Goal: Task Accomplishment & Management: Use online tool/utility

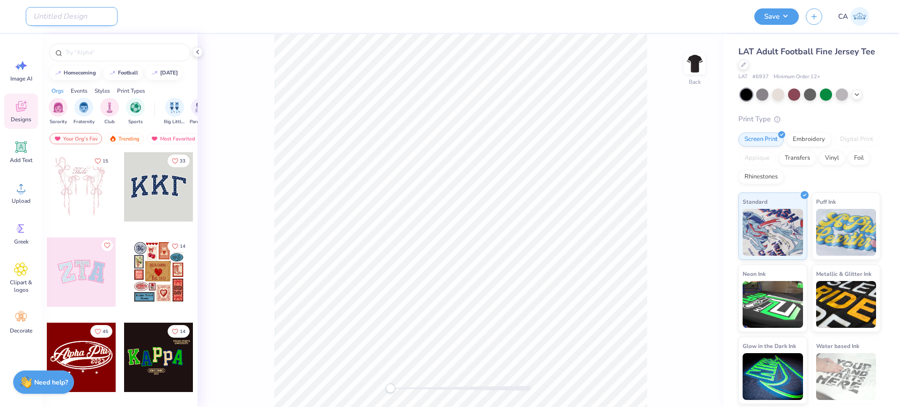
click at [88, 15] on input "Design Title" at bounding box center [72, 16] width 92 height 19
paste input "FPS240577"
type input "FPS240577"
click at [20, 200] on span "Upload" at bounding box center [21, 200] width 19 height 7
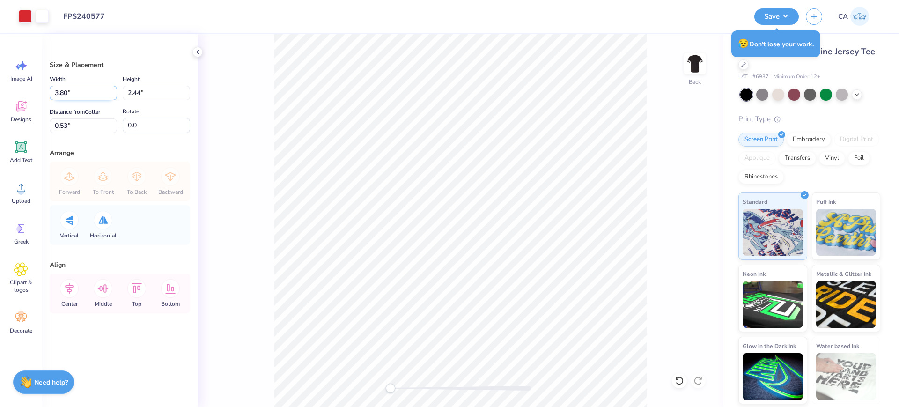
click at [95, 92] on input "3.80" at bounding box center [83, 93] width 67 height 15
type input "3.89"
type input "2.49"
type input "2.37"
click at [84, 91] on input "3.89" at bounding box center [83, 93] width 67 height 15
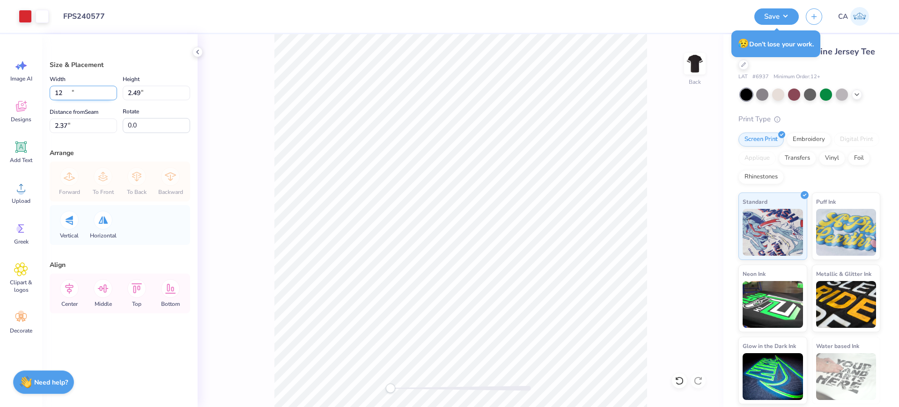
type input "12.00"
type input "7.68"
click at [65, 124] on input "0.50" at bounding box center [83, 125] width 67 height 15
type input "1"
click at [76, 292] on icon at bounding box center [69, 288] width 19 height 19
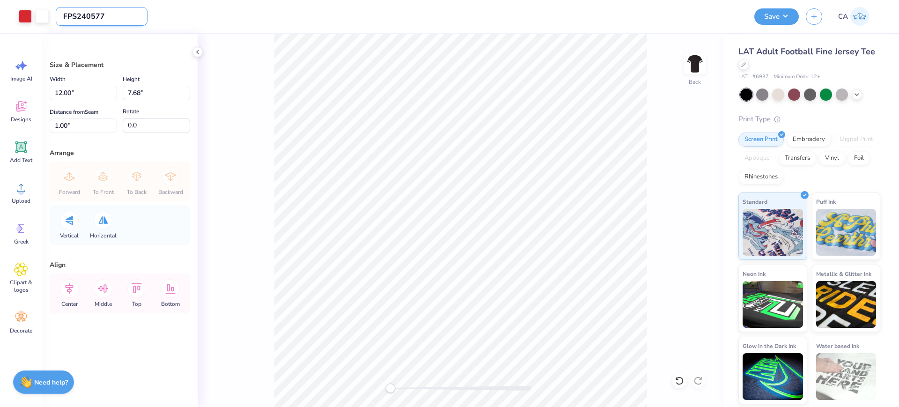
click at [91, 16] on input "FPS240577" at bounding box center [102, 16] width 92 height 19
click at [101, 15] on input "FPS240577" at bounding box center [102, 16] width 92 height 19
click at [760, 8] on button "Save" at bounding box center [776, 15] width 44 height 16
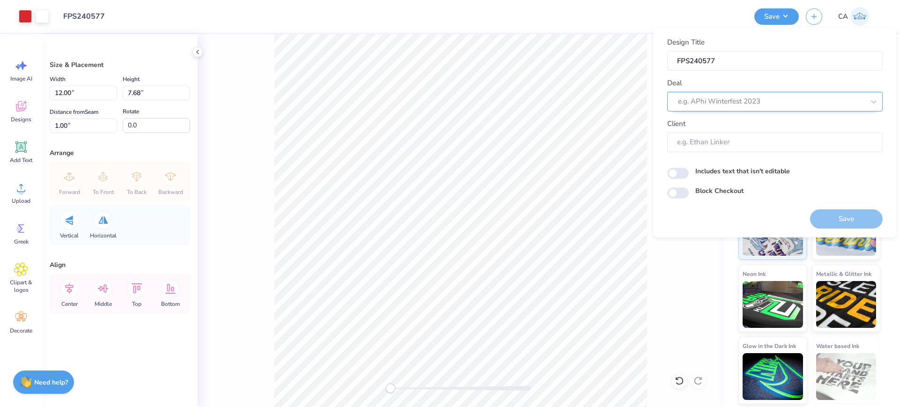
click at [740, 110] on div "e.g. APhi Winterfest 2023" at bounding box center [774, 102] width 215 height 20
click at [745, 119] on div "Design Tool Gallery" at bounding box center [775, 126] width 208 height 15
type input "design tool gall"
type input "Design Tool Gallery User"
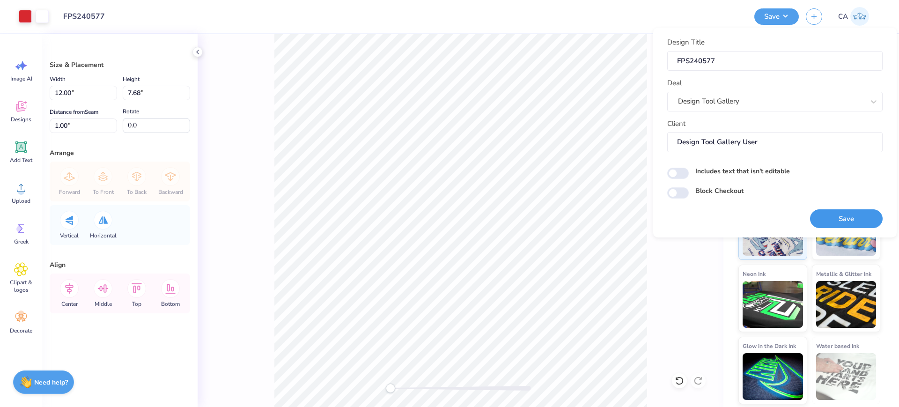
click at [831, 218] on button "Save" at bounding box center [846, 218] width 73 height 19
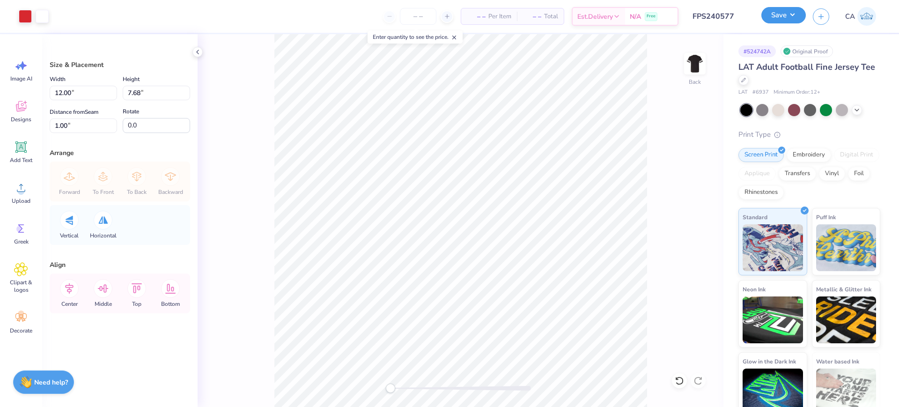
click at [787, 16] on button "Save" at bounding box center [783, 15] width 44 height 16
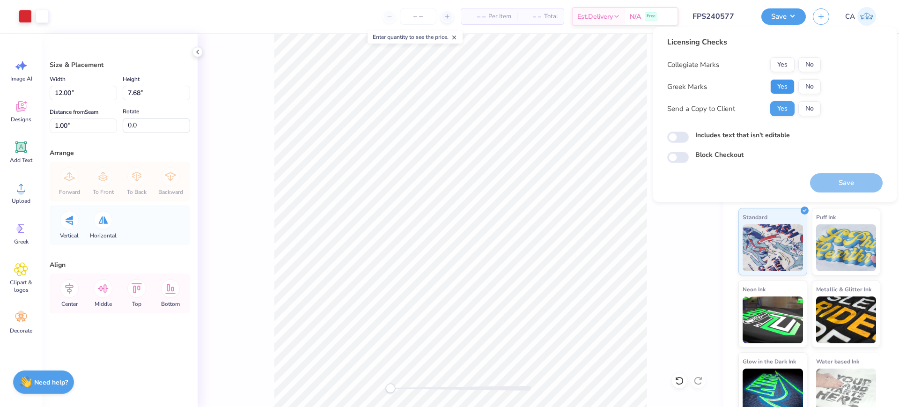
click at [784, 89] on button "Yes" at bounding box center [782, 86] width 24 height 15
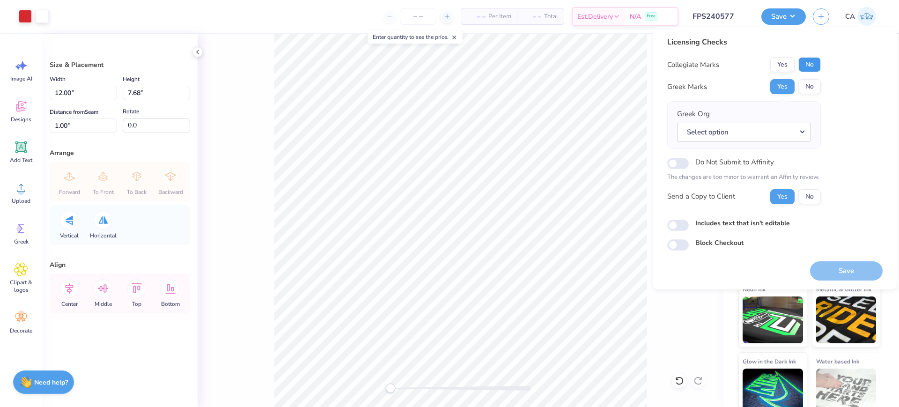
click at [818, 63] on button "No" at bounding box center [809, 64] width 22 height 15
click at [794, 129] on button "Select option" at bounding box center [744, 132] width 134 height 19
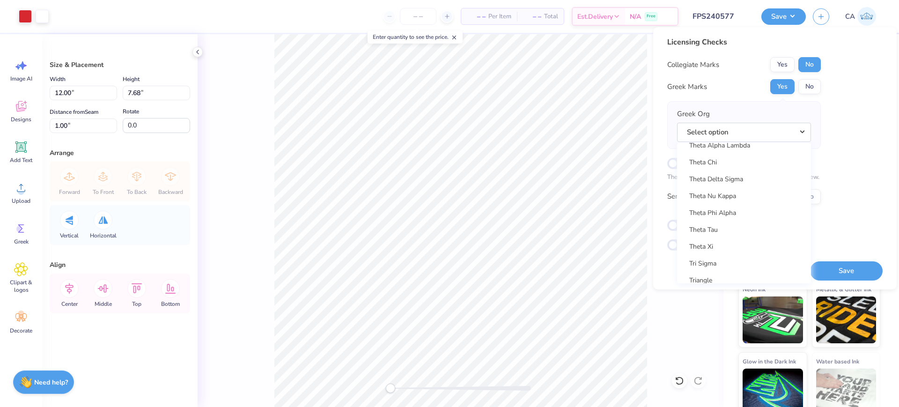
scroll to position [6909, 0]
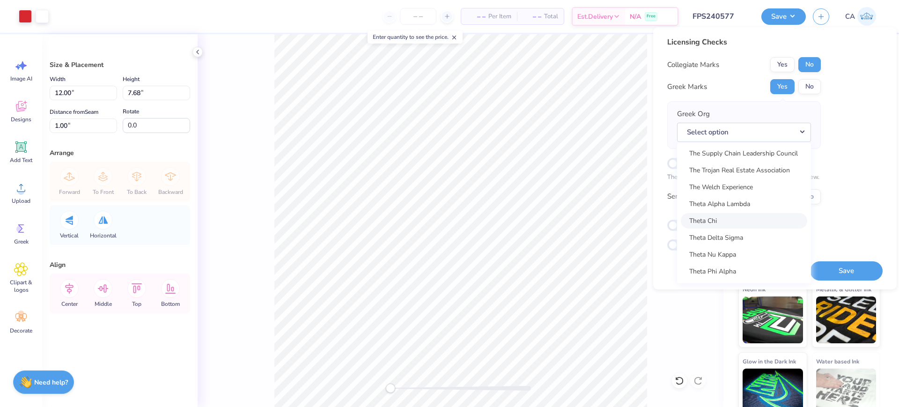
click at [742, 222] on link "Theta Chi" at bounding box center [744, 220] width 126 height 15
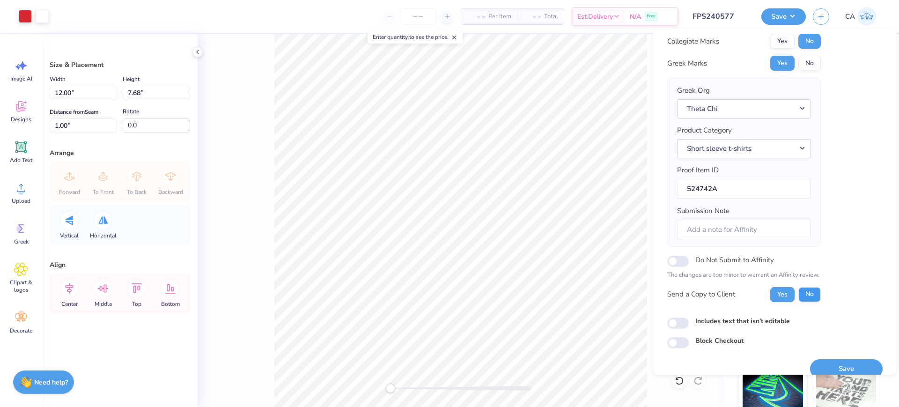
scroll to position [37, 0]
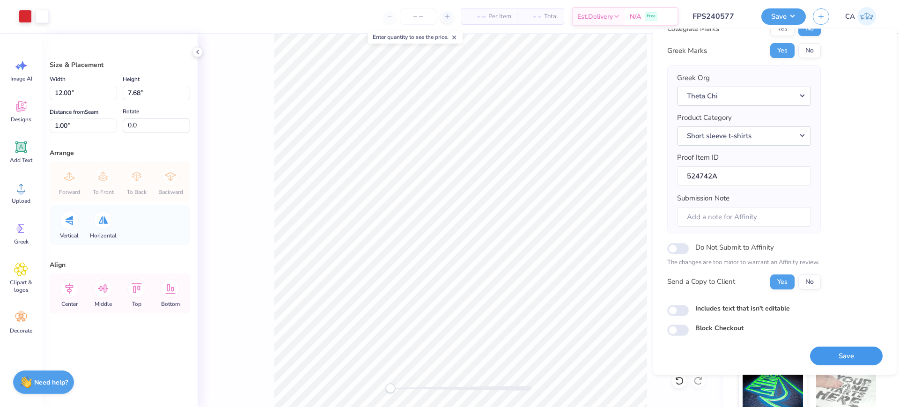
click at [831, 353] on button "Save" at bounding box center [846, 355] width 73 height 19
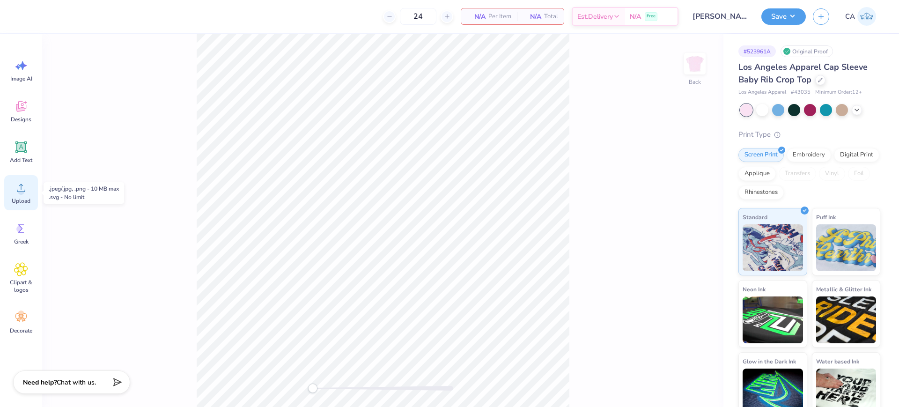
click at [24, 195] on div "Upload" at bounding box center [21, 192] width 34 height 35
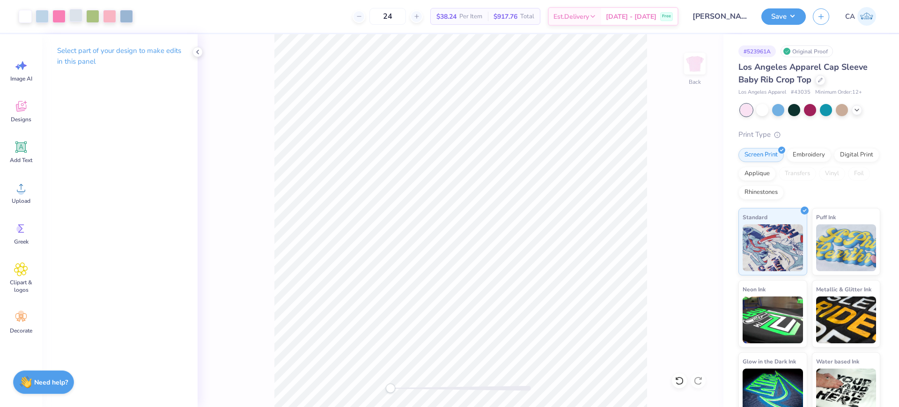
click at [73, 11] on div at bounding box center [75, 15] width 13 height 13
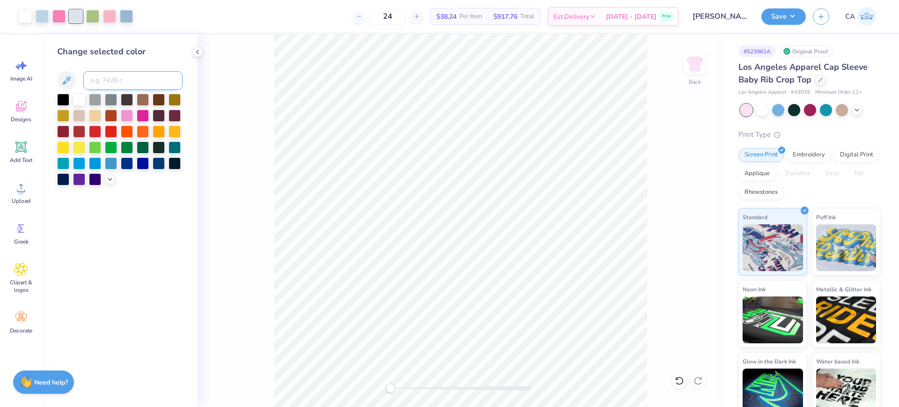
click at [128, 79] on input at bounding box center [132, 80] width 99 height 19
type input "544"
click at [132, 212] on div "Change selected color" at bounding box center [119, 220] width 155 height 373
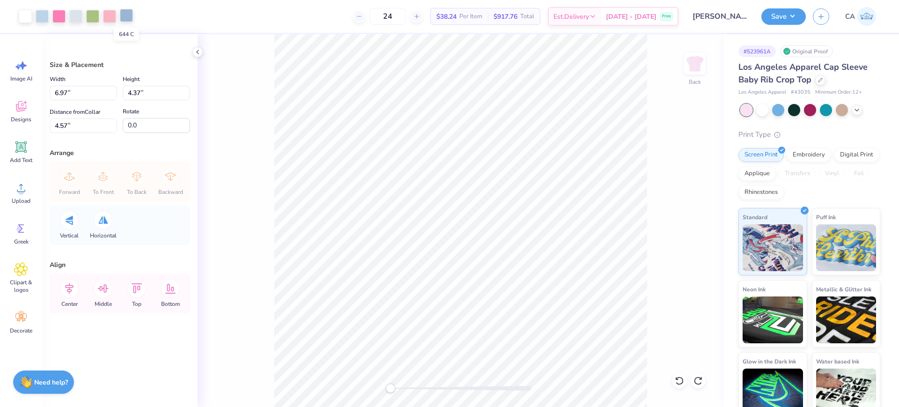
click at [129, 18] on div at bounding box center [126, 15] width 13 height 13
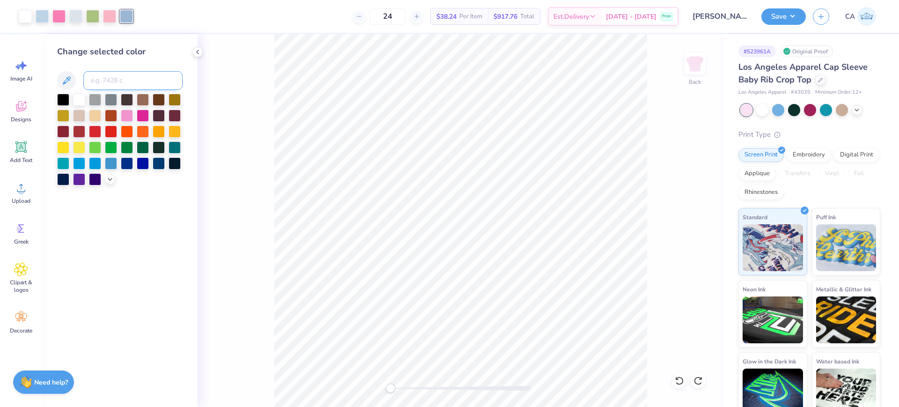
click at [131, 83] on input at bounding box center [132, 80] width 99 height 19
type input "544"
click at [420, 388] on div at bounding box center [460, 388] width 140 height 5
drag, startPoint x: 420, startPoint y: 388, endPoint x: 450, endPoint y: 392, distance: 30.2
click at [450, 392] on div "Accessibility label" at bounding box center [450, 387] width 9 height 9
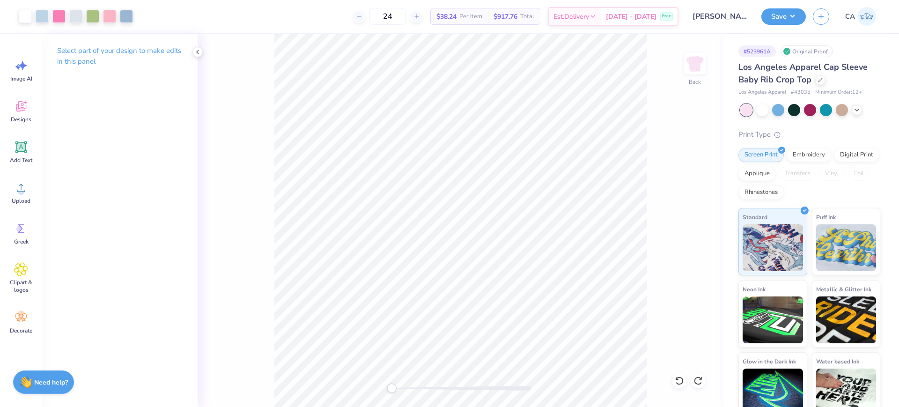
click at [391, 377] on div "Back" at bounding box center [461, 220] width 526 height 373
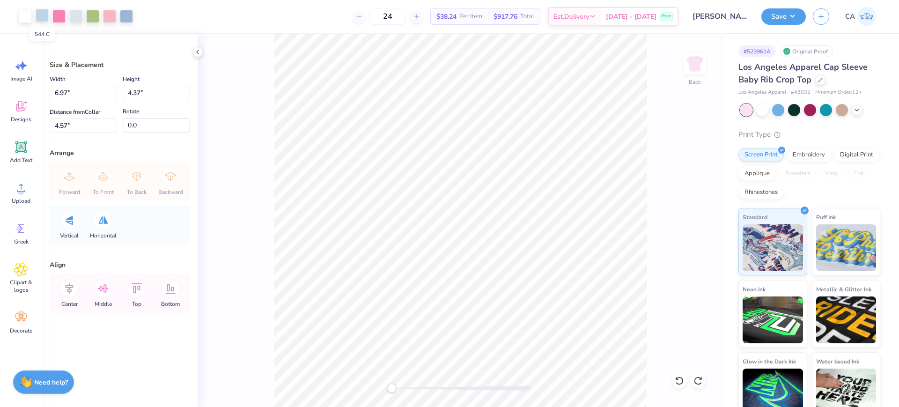
click at [44, 16] on div at bounding box center [42, 15] width 13 height 13
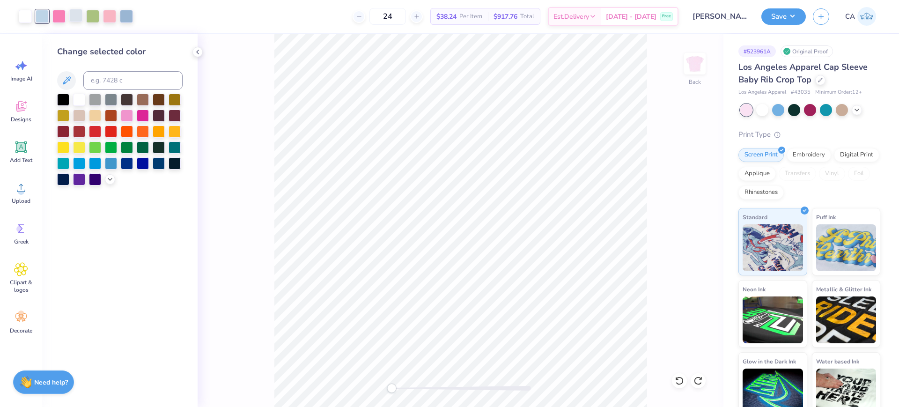
click at [69, 15] on div at bounding box center [75, 15] width 13 height 13
click at [44, 22] on div at bounding box center [42, 15] width 13 height 13
click at [100, 82] on input at bounding box center [132, 80] width 99 height 19
type input "656"
click at [679, 384] on icon at bounding box center [678, 380] width 9 height 9
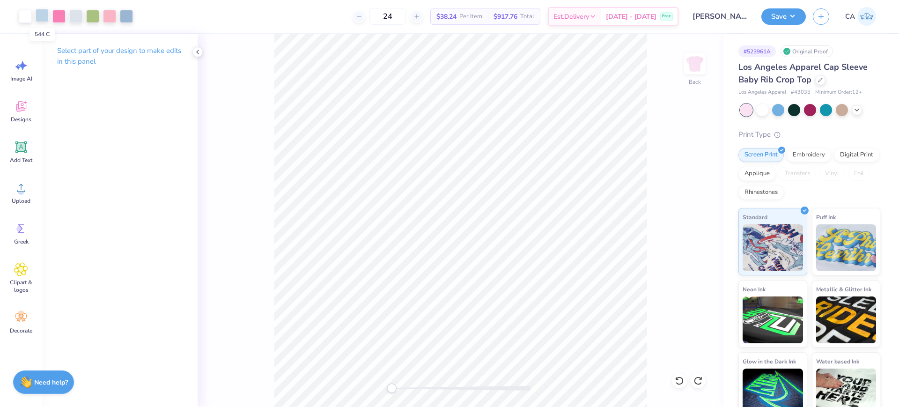
click at [42, 18] on div at bounding box center [42, 15] width 13 height 13
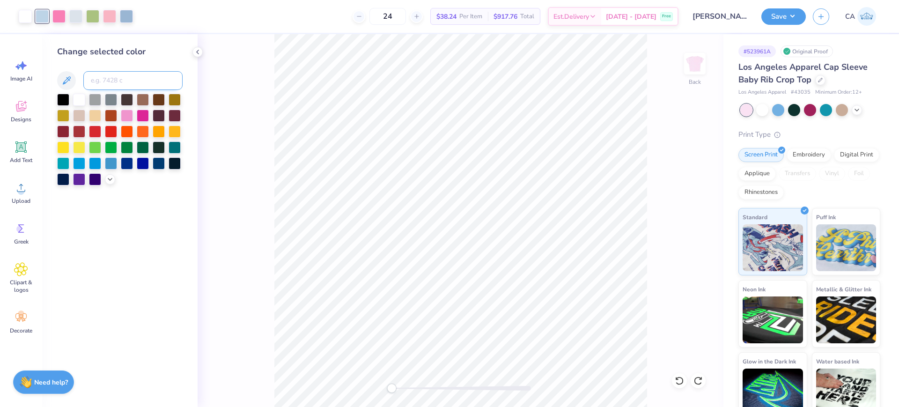
click at [106, 80] on input at bounding box center [132, 80] width 99 height 19
type input "644"
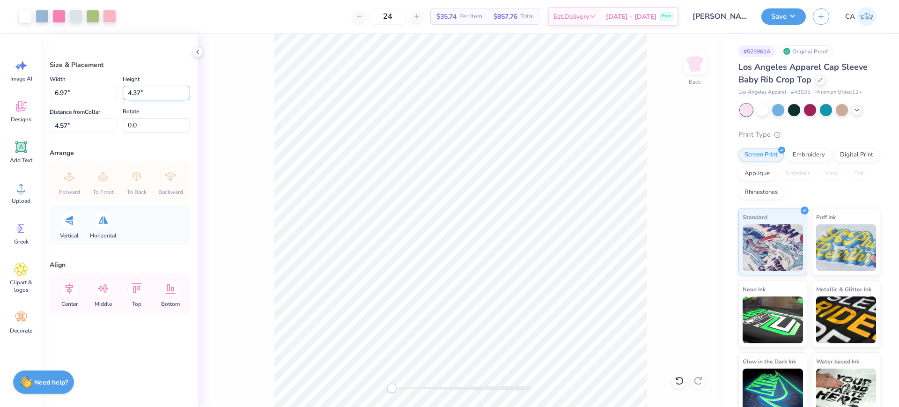
click at [162, 95] on input "4.37" at bounding box center [156, 93] width 67 height 15
type input "3.5"
type input "5.59"
type input "3.50"
click at [146, 123] on input "0.0" at bounding box center [156, 125] width 67 height 15
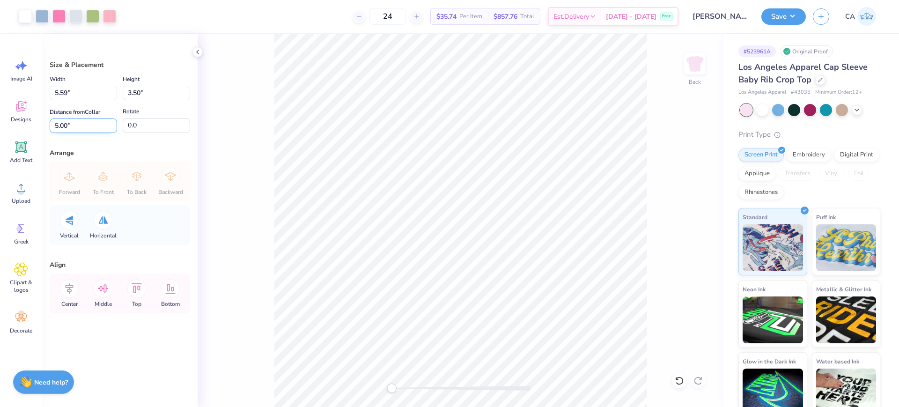
click at [70, 120] on input "5.00" at bounding box center [83, 125] width 67 height 15
type input "2"
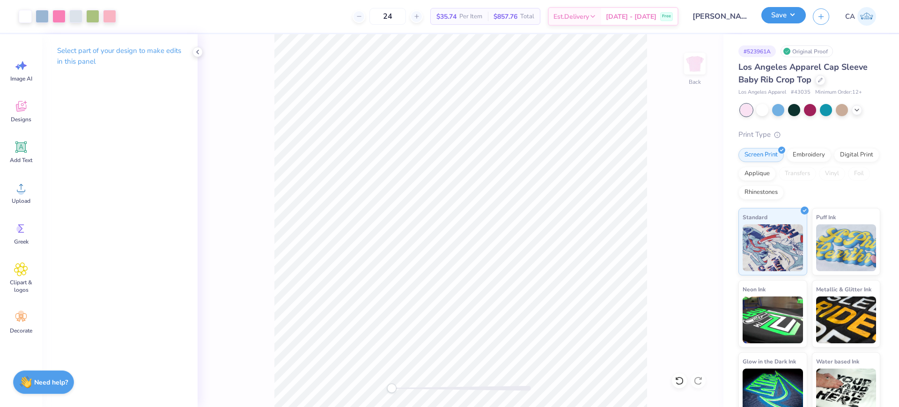
click at [765, 13] on button "Save" at bounding box center [783, 15] width 44 height 16
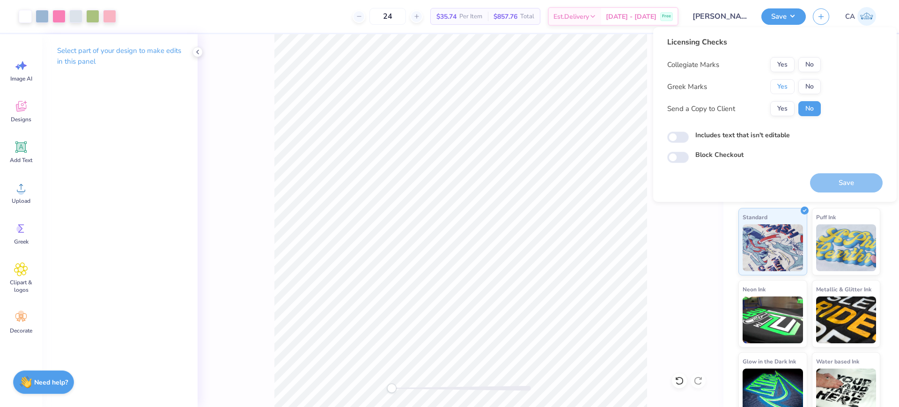
drag, startPoint x: 775, startPoint y: 81, endPoint x: 785, endPoint y: 77, distance: 11.6
click at [775, 81] on button "Yes" at bounding box center [782, 86] width 24 height 15
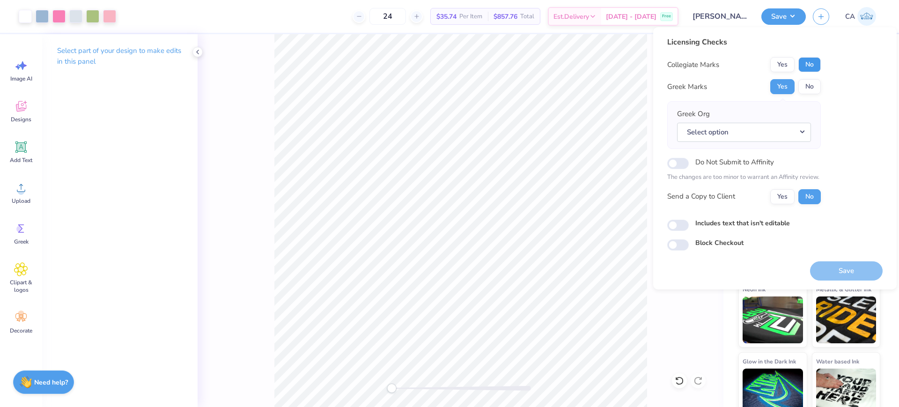
click at [802, 64] on button "No" at bounding box center [809, 64] width 22 height 15
click at [770, 131] on button "Select option" at bounding box center [744, 132] width 134 height 19
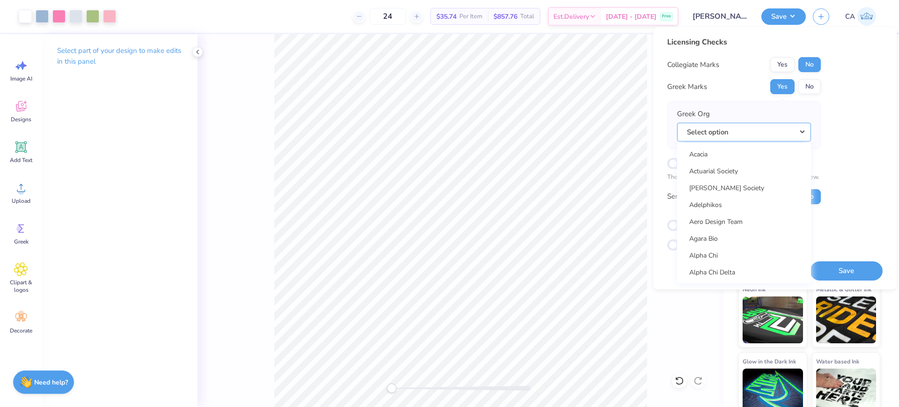
click at [714, 132] on button "Select option" at bounding box center [744, 132] width 134 height 19
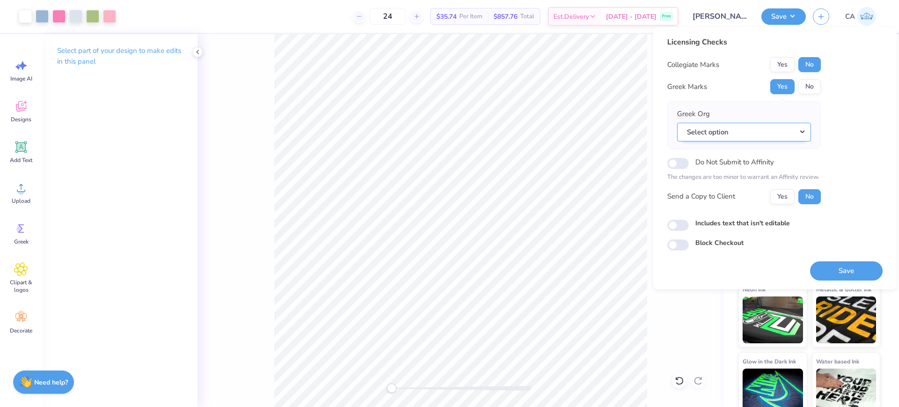
click at [727, 133] on button "Select option" at bounding box center [744, 132] width 134 height 19
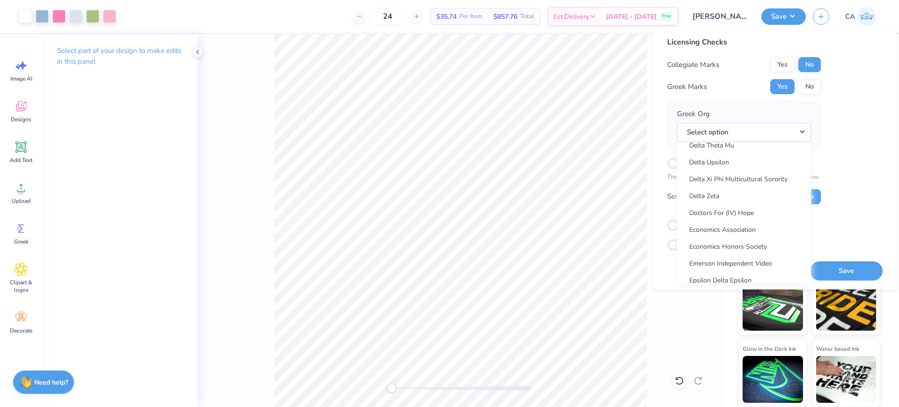
scroll to position [2498, 0]
click at [759, 195] on link "Delta Zeta" at bounding box center [744, 199] width 126 height 15
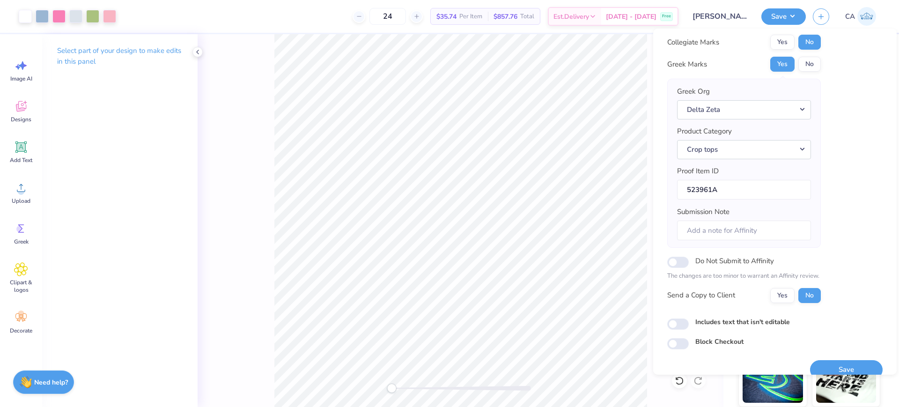
scroll to position [37, 0]
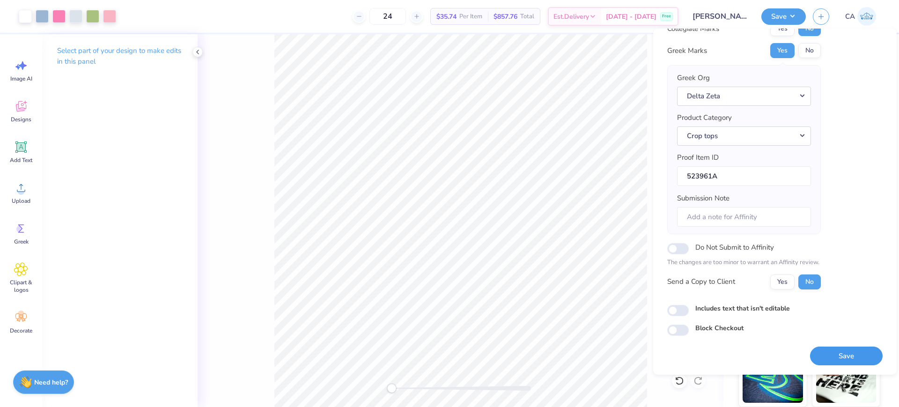
click at [814, 355] on button "Save" at bounding box center [846, 355] width 73 height 19
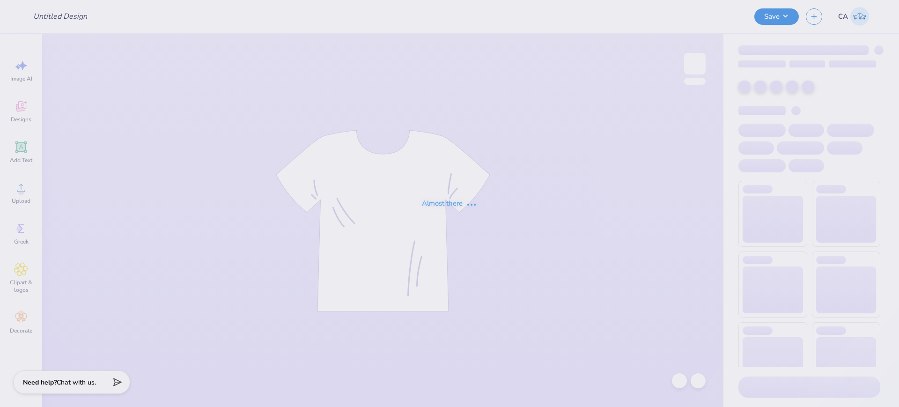
type input "Dance Company VT'25"
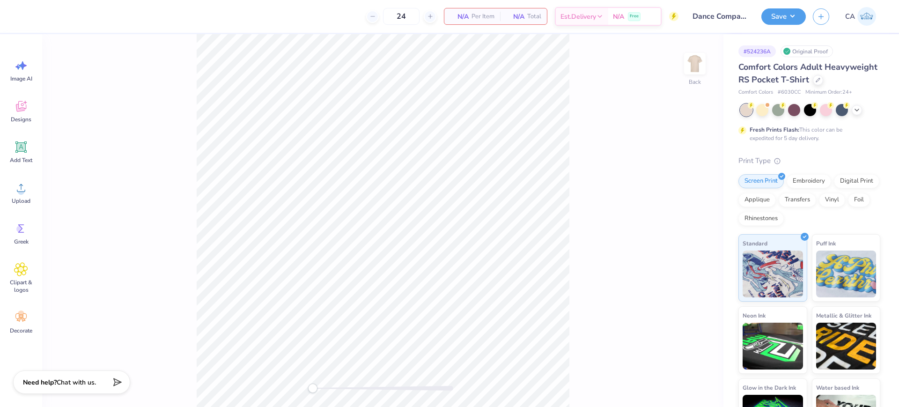
click at [786, 96] on span "# 6030CC" at bounding box center [788, 92] width 23 height 8
copy span "6030CC"
click at [813, 84] on div at bounding box center [818, 79] width 10 height 10
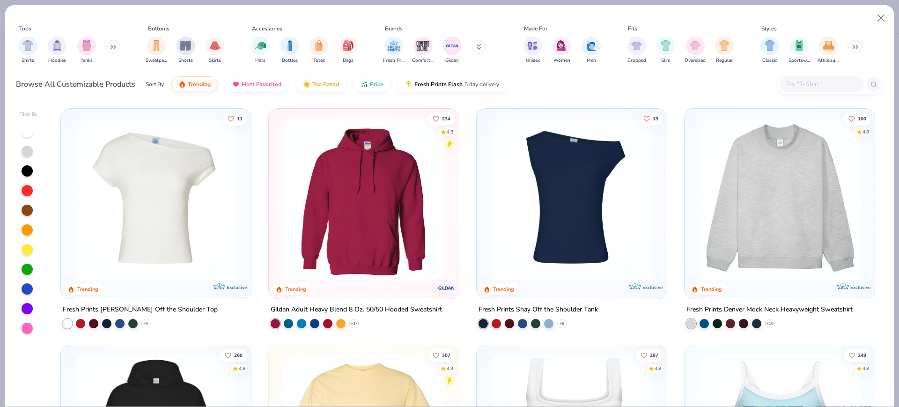
click at [815, 82] on input "text" at bounding box center [821, 84] width 72 height 11
paste input "6030CC"
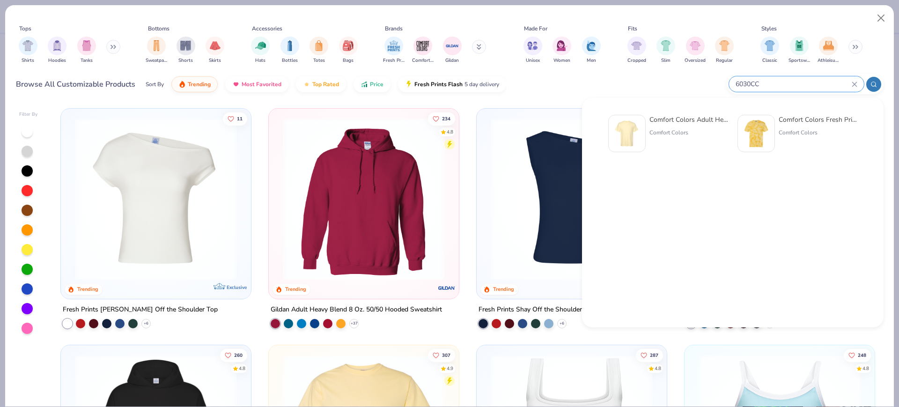
type input "6030CC"
click at [674, 120] on div "Comfort Colors Adult Heavyweight RS Pocket T-Shirt" at bounding box center [688, 120] width 79 height 10
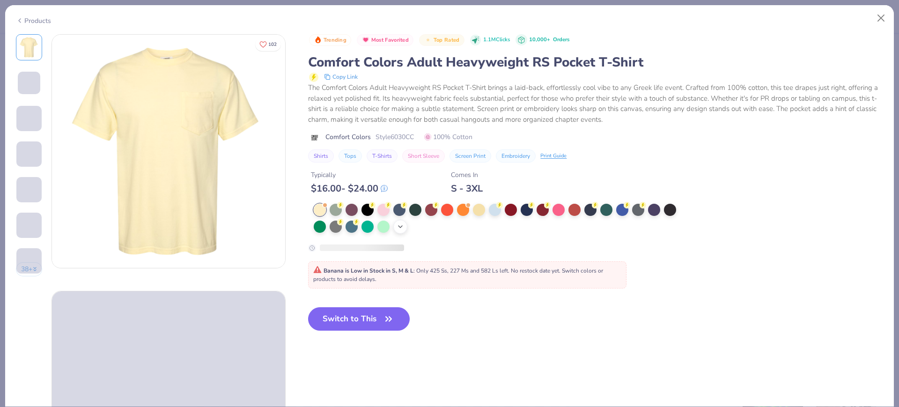
click at [397, 230] on div "+ 22" at bounding box center [400, 227] width 14 height 14
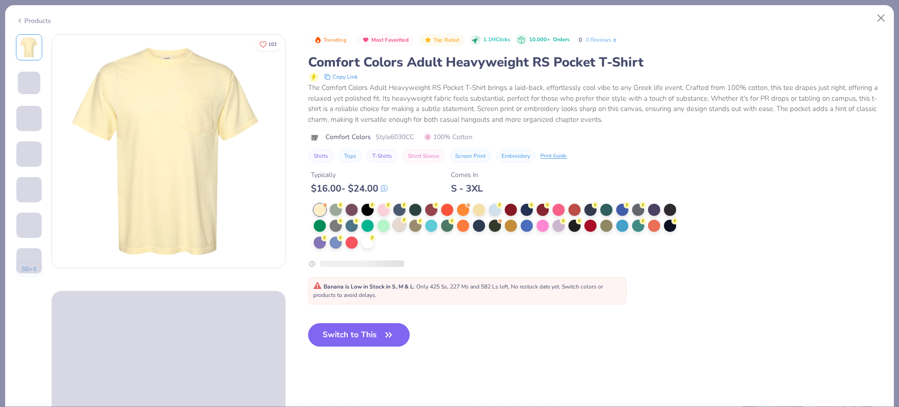
click at [400, 224] on div at bounding box center [399, 225] width 12 height 12
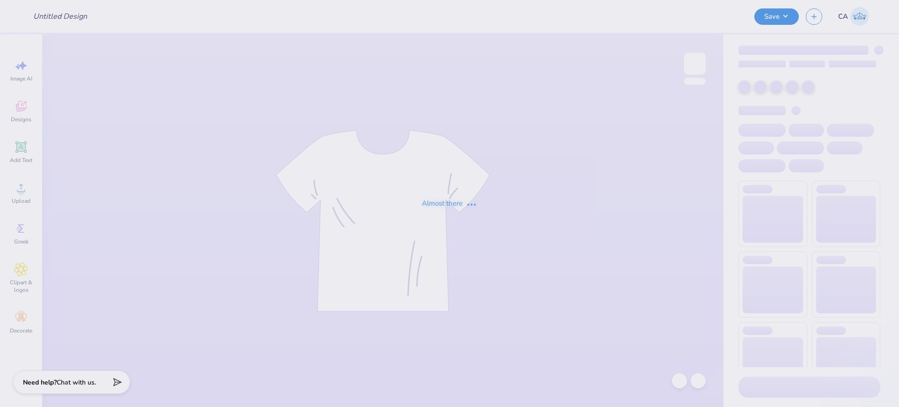
type input "Dance Company VT'25"
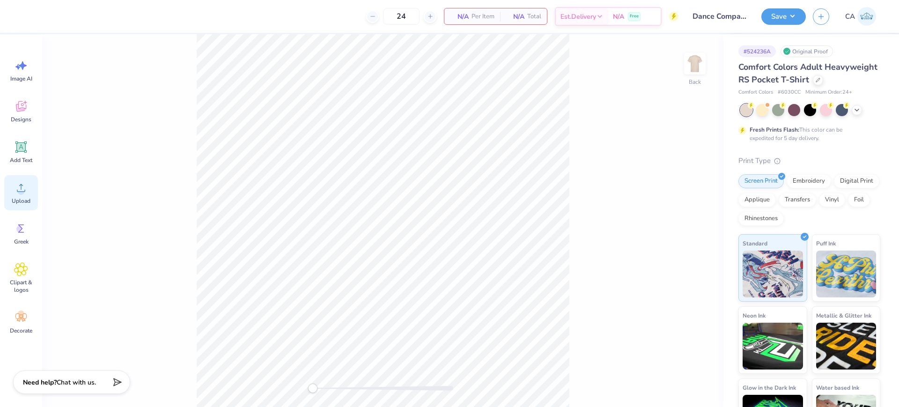
click at [27, 197] on span "Upload" at bounding box center [21, 200] width 19 height 7
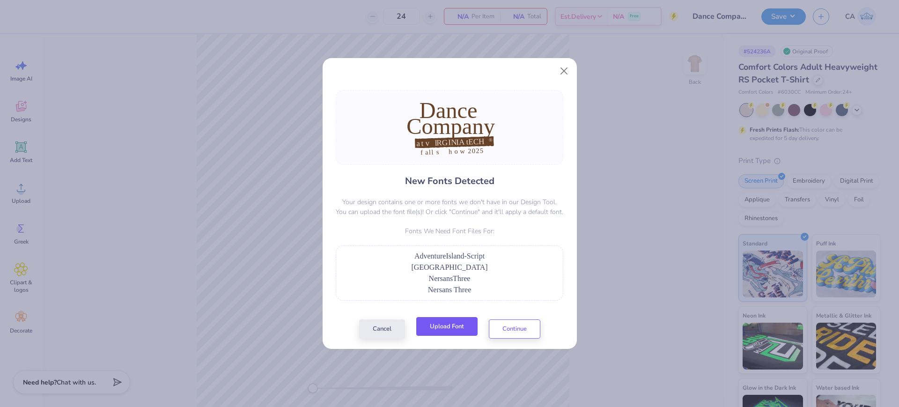
click at [444, 326] on button "Upload Font" at bounding box center [446, 326] width 61 height 19
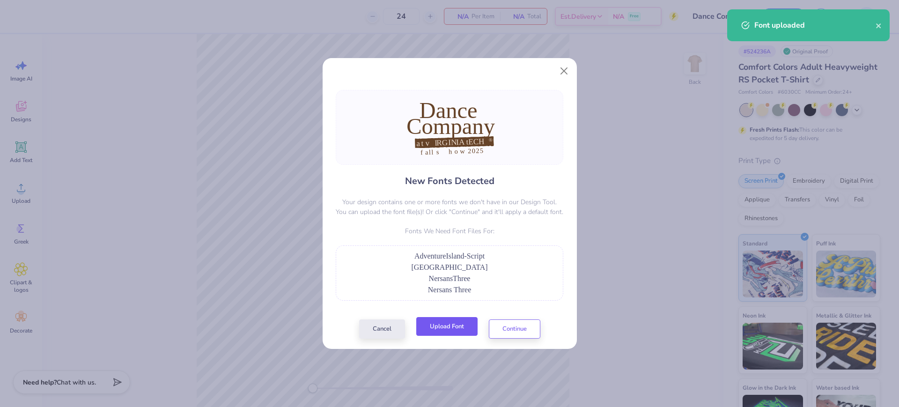
click at [445, 331] on button "Upload Font" at bounding box center [446, 326] width 61 height 19
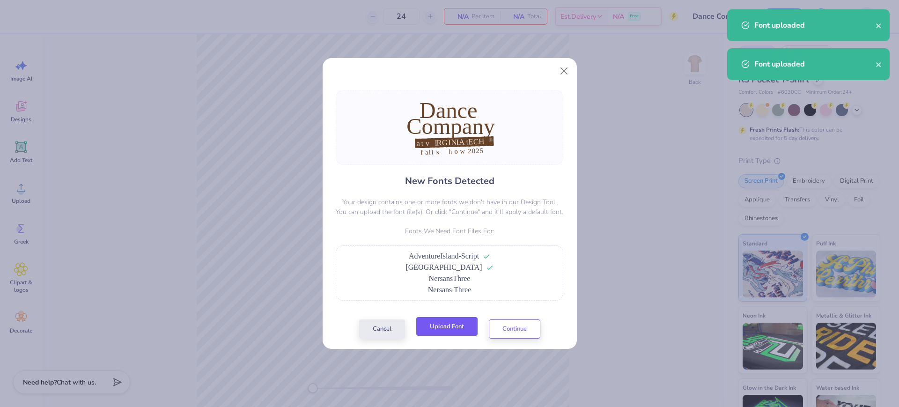
click at [444, 333] on button "Upload Font" at bounding box center [446, 326] width 61 height 19
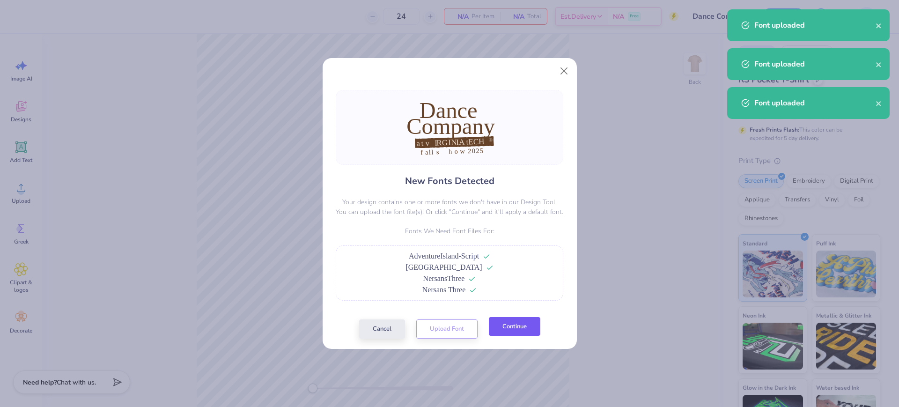
click at [506, 333] on button "Continue" at bounding box center [514, 326] width 51 height 19
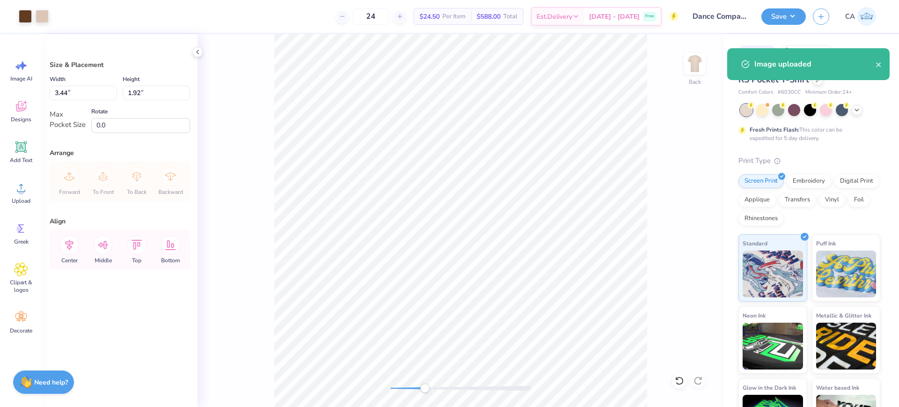
drag, startPoint x: 407, startPoint y: 388, endPoint x: 430, endPoint y: 386, distance: 22.6
click at [430, 386] on div at bounding box center [460, 388] width 140 height 5
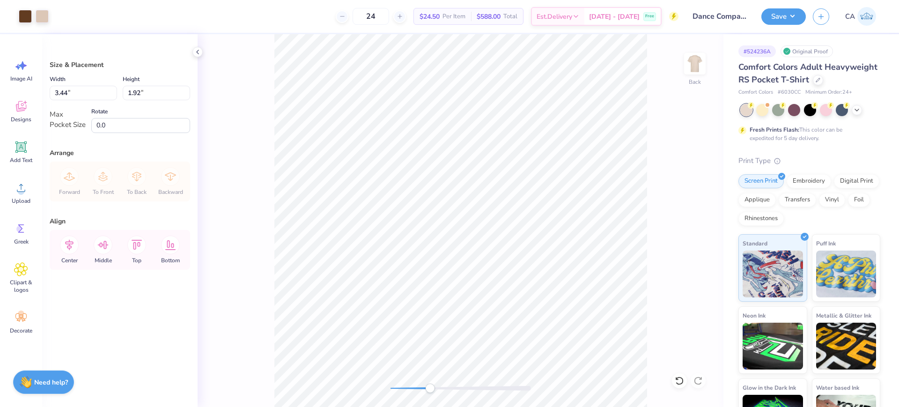
click at [436, 386] on div at bounding box center [460, 388] width 140 height 5
click at [508, 382] on div "Back" at bounding box center [461, 220] width 526 height 373
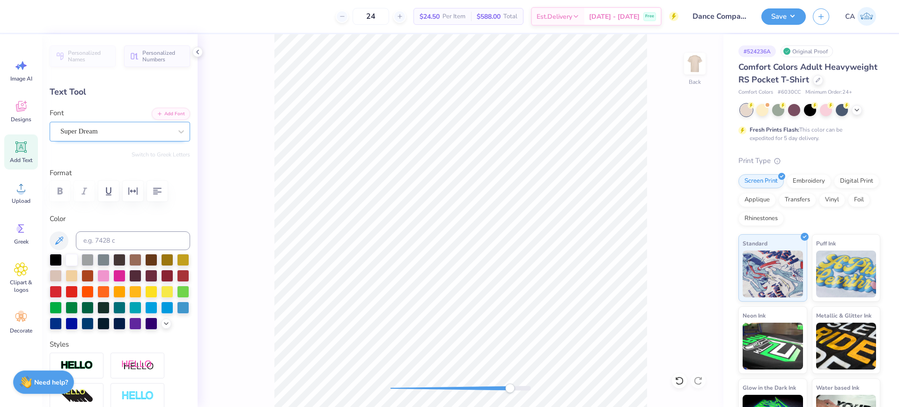
click at [97, 134] on div "Super Dream" at bounding box center [115, 131] width 113 height 15
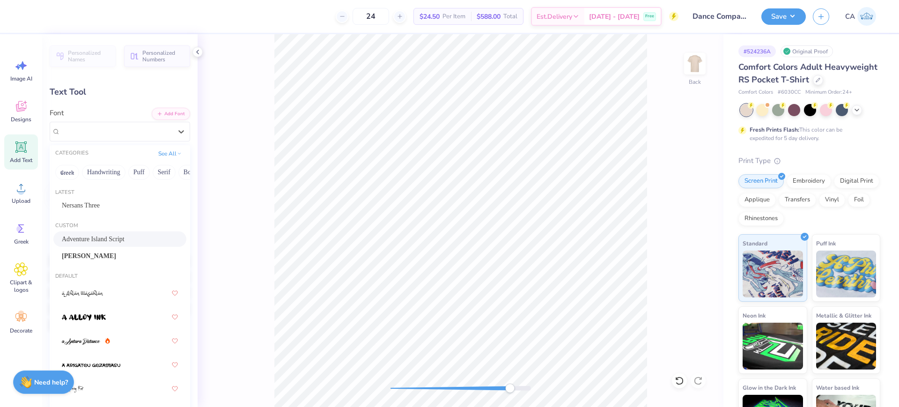
click at [91, 235] on span "Adventure Island Script" at bounding box center [93, 239] width 63 height 10
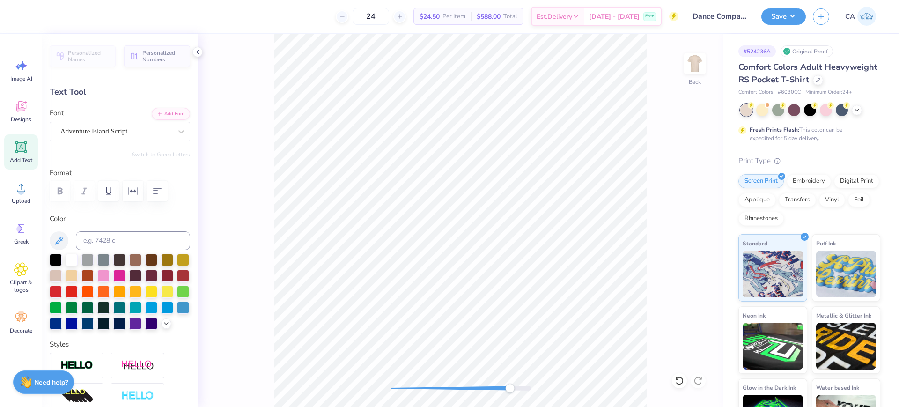
type input "3.44"
type input "0.76"
click at [94, 125] on div at bounding box center [115, 131] width 111 height 13
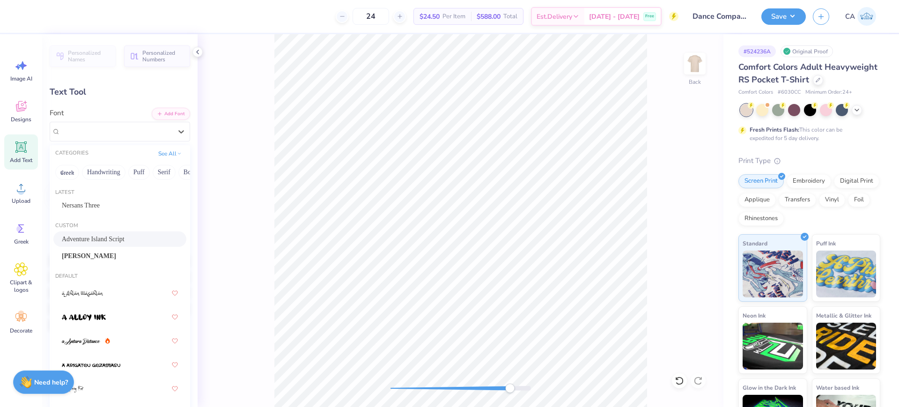
click at [97, 234] on span "Adventure Island Script" at bounding box center [93, 239] width 63 height 10
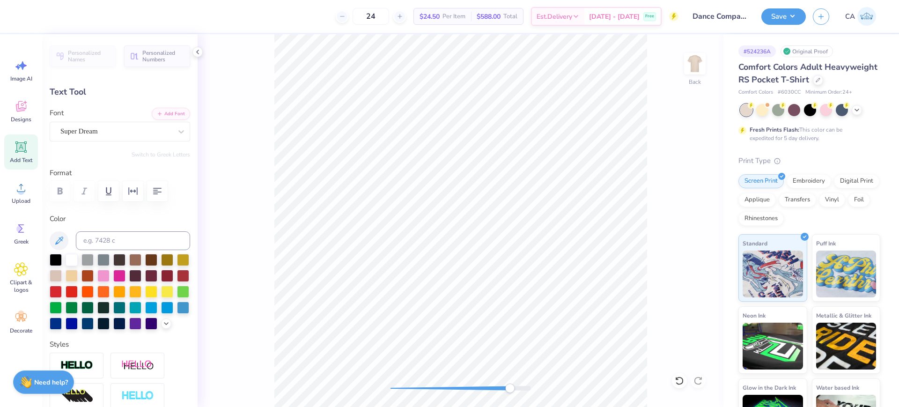
type input "2.24"
type input "0.28"
type input "-1.8"
click at [87, 130] on div "Super Dream" at bounding box center [115, 131] width 113 height 15
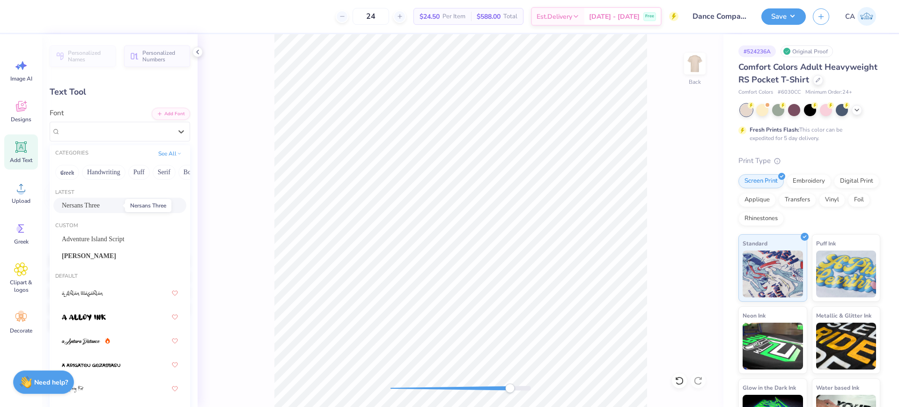
click at [85, 204] on span "Nersans Three" at bounding box center [81, 205] width 38 height 10
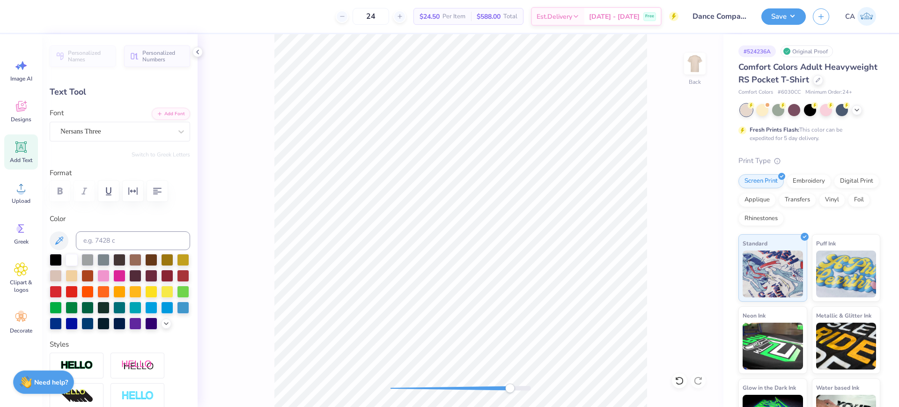
type input "0.13"
click at [117, 130] on div "Super Dream" at bounding box center [115, 131] width 113 height 15
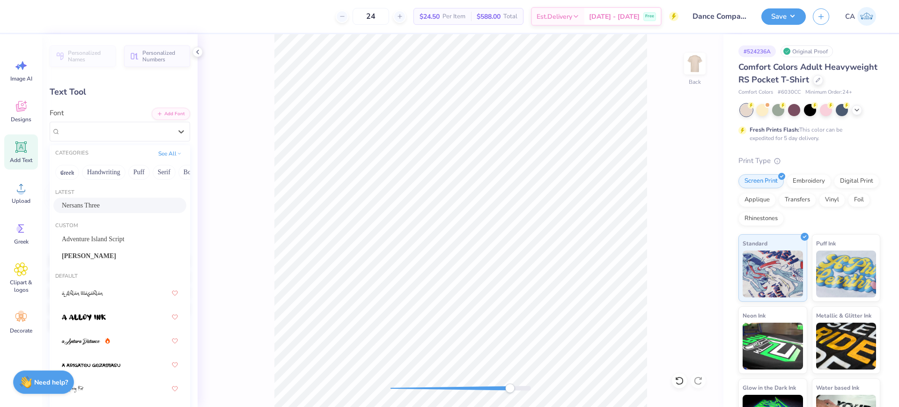
click at [82, 206] on span "Nersans Three" at bounding box center [81, 205] width 38 height 10
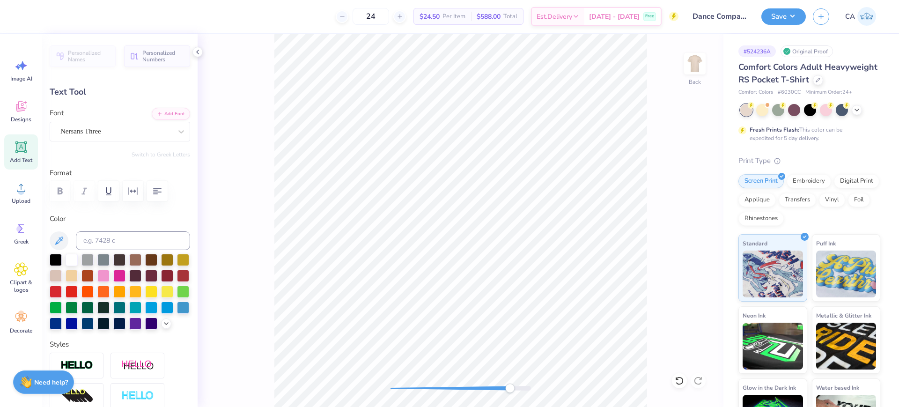
type input "1.67"
type input "0.23"
click at [83, 120] on div "Font Super Dream" at bounding box center [120, 125] width 140 height 34
click at [84, 134] on div "Super Dream" at bounding box center [115, 131] width 113 height 15
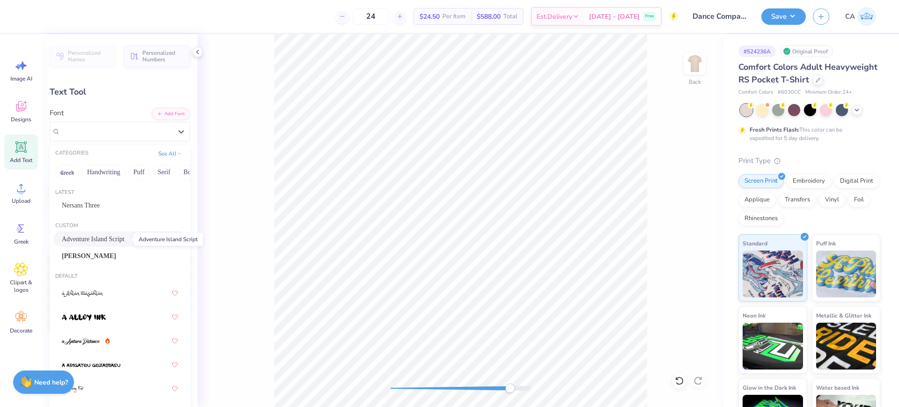
click at [116, 236] on span "Adventure Island Script" at bounding box center [93, 239] width 63 height 10
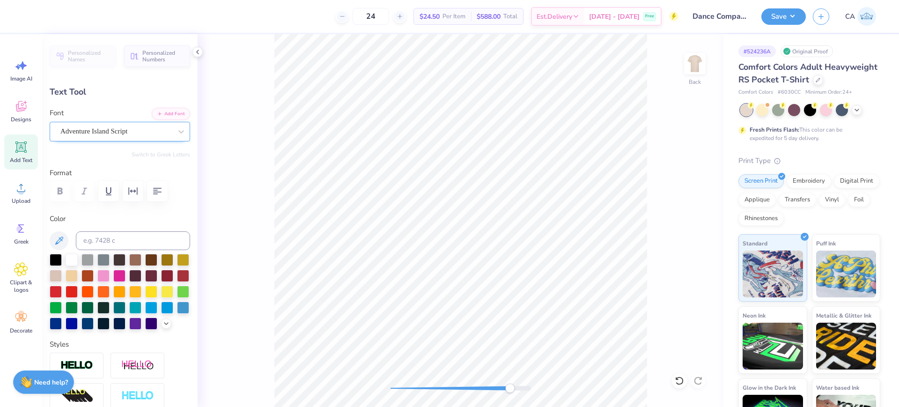
click at [111, 134] on div "Adventure Island Script" at bounding box center [115, 131] width 113 height 15
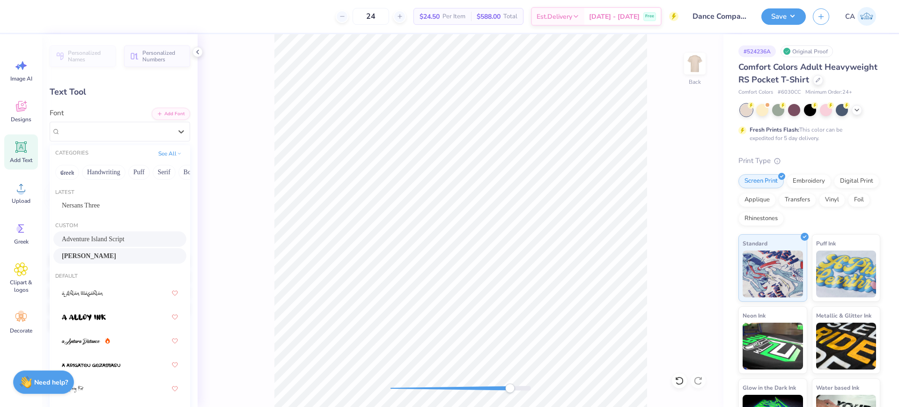
click at [110, 252] on span "Montserrat SemiBold" at bounding box center [89, 256] width 54 height 10
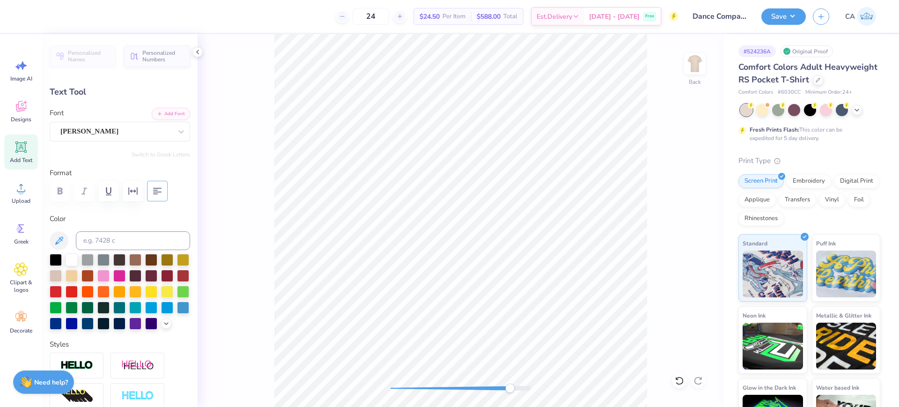
click at [152, 186] on icon "button" at bounding box center [157, 190] width 11 height 11
click at [151, 192] on button "button" at bounding box center [157, 191] width 21 height 21
click at [133, 194] on icon "button" at bounding box center [132, 190] width 11 height 11
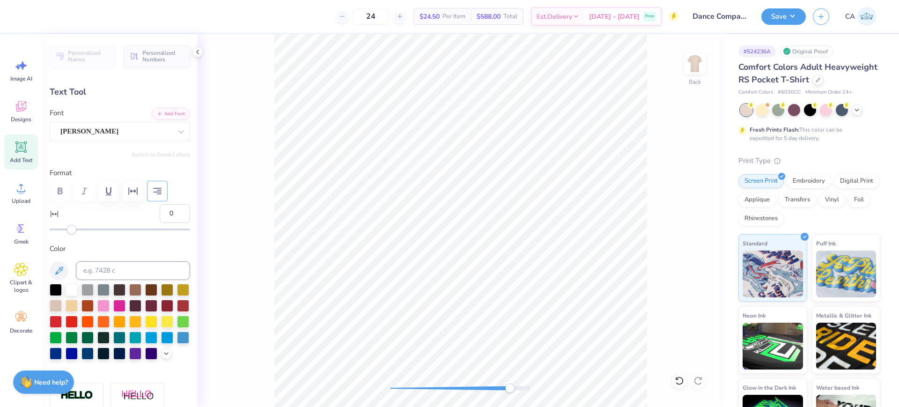
click at [151, 191] on button "button" at bounding box center [157, 191] width 21 height 21
click at [134, 192] on icon "button" at bounding box center [133, 190] width 9 height 7
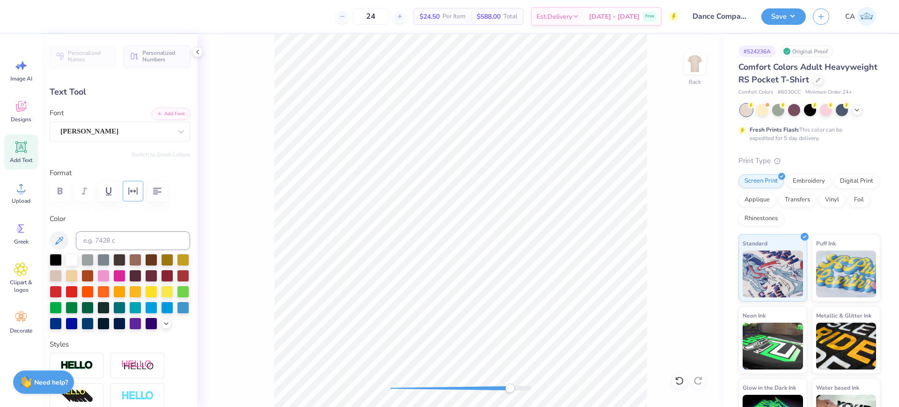
click at [137, 195] on icon "button" at bounding box center [132, 190] width 11 height 11
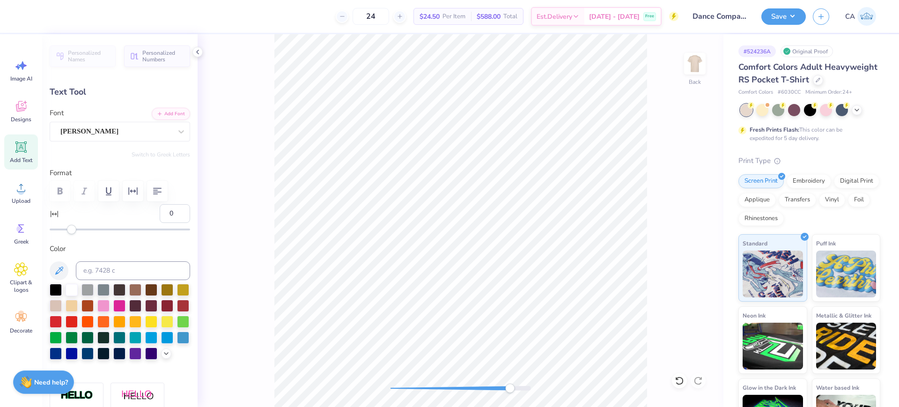
drag, startPoint x: 170, startPoint y: 214, endPoint x: 193, endPoint y: 215, distance: 23.4
click at [190, 214] on div "Personalized Names Personalized Numbers Text Tool Add Font Font Montserrat Semi…" at bounding box center [119, 220] width 155 height 373
type input "100"
click at [144, 129] on div "Montserrat SemiBold" at bounding box center [115, 131] width 113 height 15
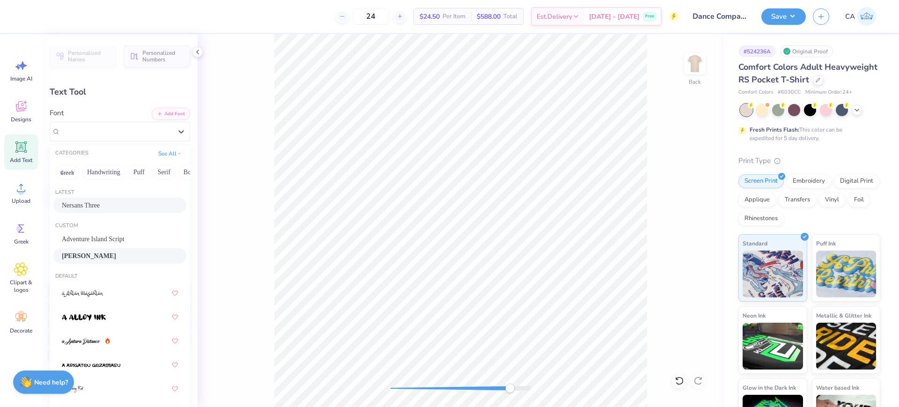
click at [89, 210] on div "Nersans Three" at bounding box center [119, 205] width 133 height 15
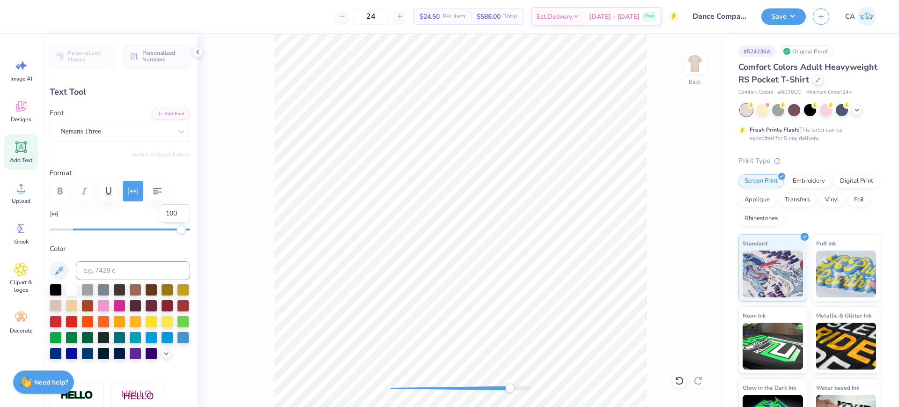
click at [166, 212] on input "100" at bounding box center [175, 213] width 30 height 19
type input "10"
type input "0.0"
click at [677, 380] on icon at bounding box center [678, 380] width 9 height 9
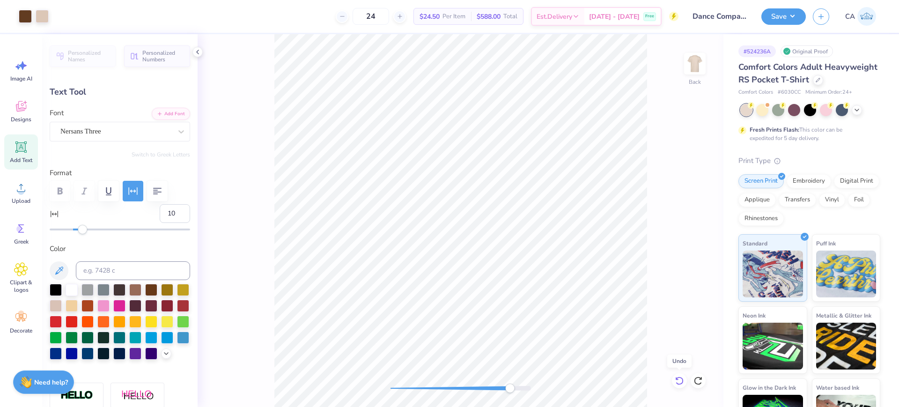
click at [677, 380] on icon at bounding box center [678, 380] width 9 height 9
click at [674, 381] on icon at bounding box center [678, 380] width 9 height 9
type input "1.76"
type input "0.22"
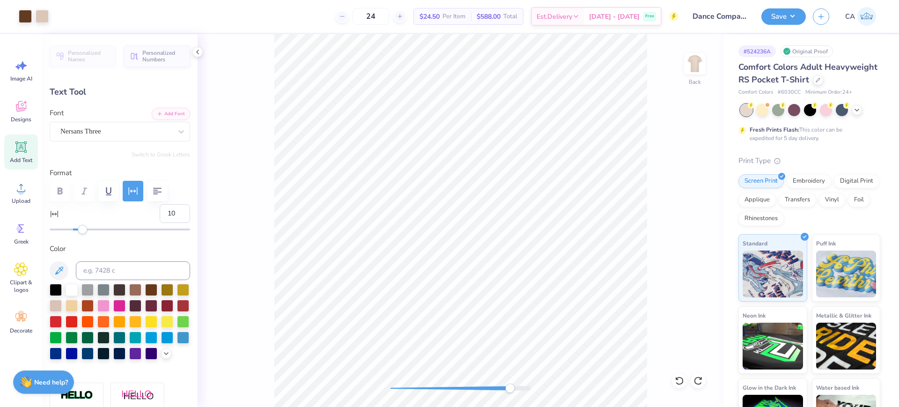
type input "-1.8"
type input "0"
click at [678, 379] on icon at bounding box center [678, 380] width 9 height 9
type input "1.45"
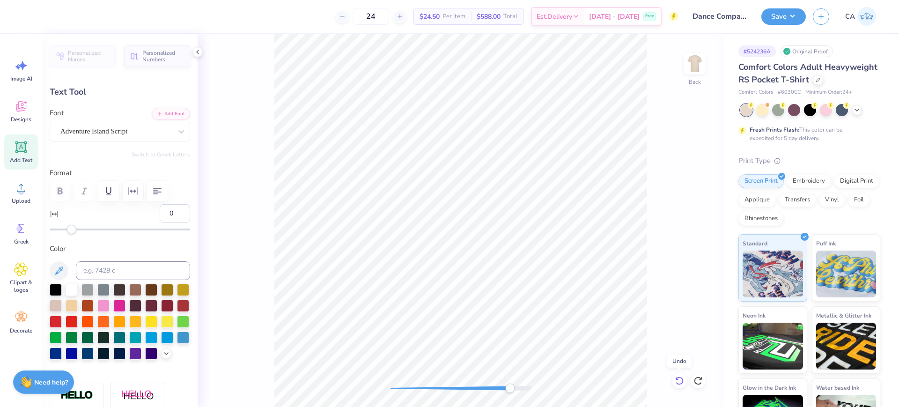
type input "0.29"
click at [678, 379] on icon at bounding box center [678, 380] width 9 height 9
type input "1.67"
type input "0.23"
click at [101, 131] on div "Super Dream" at bounding box center [115, 131] width 113 height 15
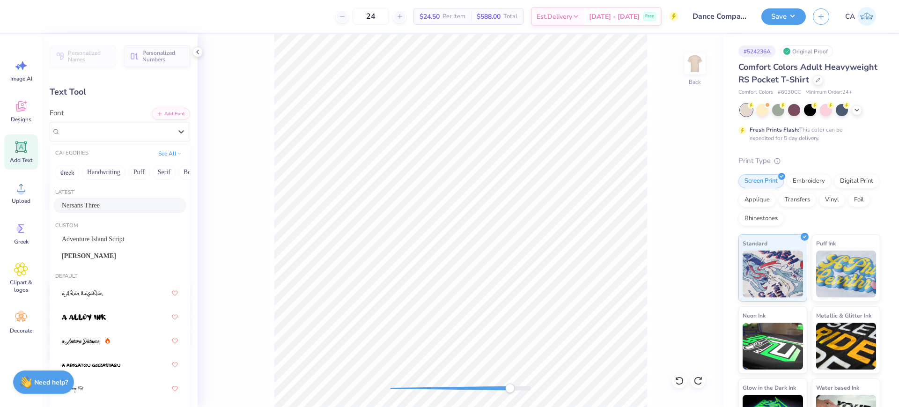
click at [96, 201] on span "Nersans Three" at bounding box center [81, 205] width 38 height 10
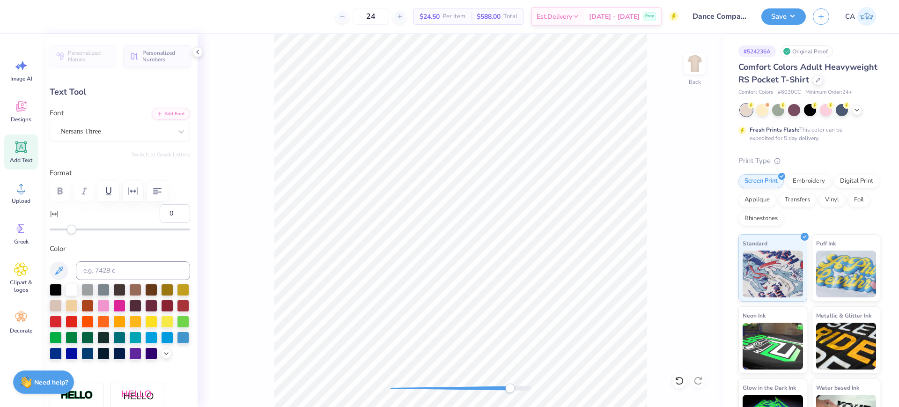
drag, startPoint x: 162, startPoint y: 211, endPoint x: 141, endPoint y: 205, distance: 21.8
click at [141, 205] on div "0" at bounding box center [120, 219] width 140 height 30
type input "10"
type input "2.60"
type input "0.28"
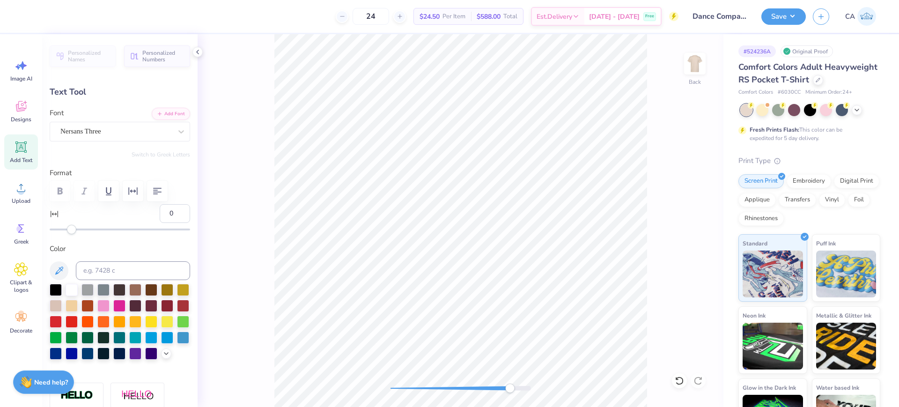
type input "0"
click at [537, 394] on div "Back" at bounding box center [461, 220] width 526 height 373
type input "-1.8"
type input "3.14"
type input "0.99"
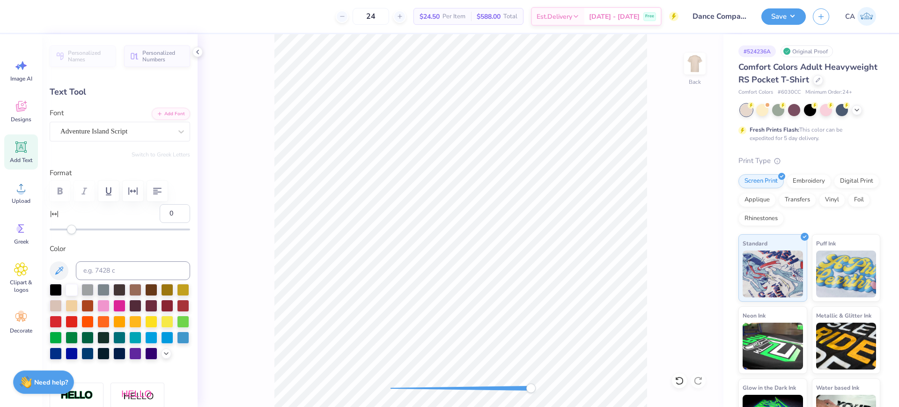
type input "0.0"
type input "2.48"
type input "0.79"
click at [677, 381] on icon at bounding box center [678, 380] width 9 height 9
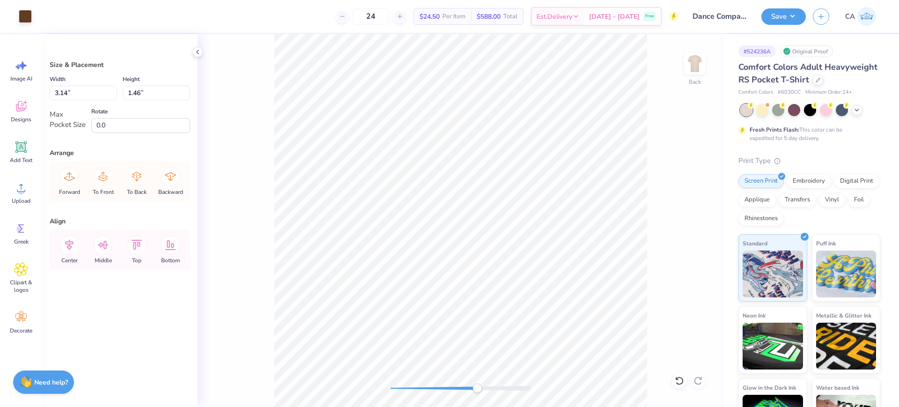
drag, startPoint x: 463, startPoint y: 384, endPoint x: 478, endPoint y: 387, distance: 14.8
click at [478, 387] on div at bounding box center [460, 387] width 140 height 9
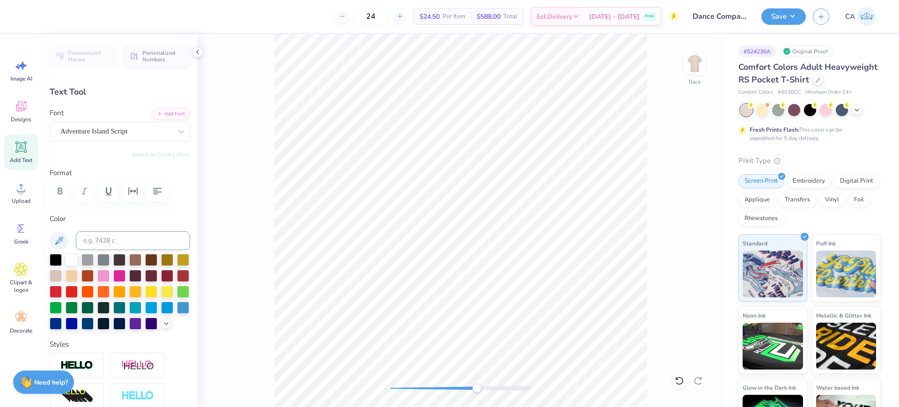
type input "2.48"
type input "0.79"
click at [674, 376] on icon at bounding box center [678, 380] width 9 height 9
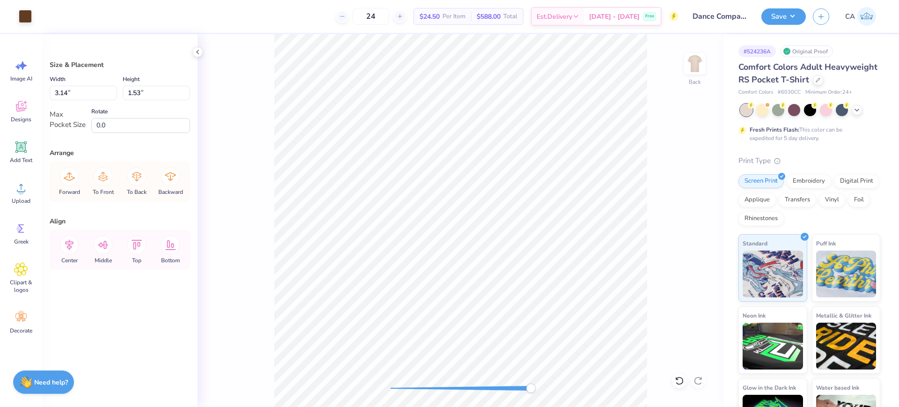
click at [537, 385] on div "Back" at bounding box center [461, 220] width 526 height 373
click at [436, 375] on div "Back" at bounding box center [461, 220] width 526 height 373
click at [90, 98] on input "3.14" at bounding box center [83, 93] width 67 height 15
type input "3.50"
type input "2.21"
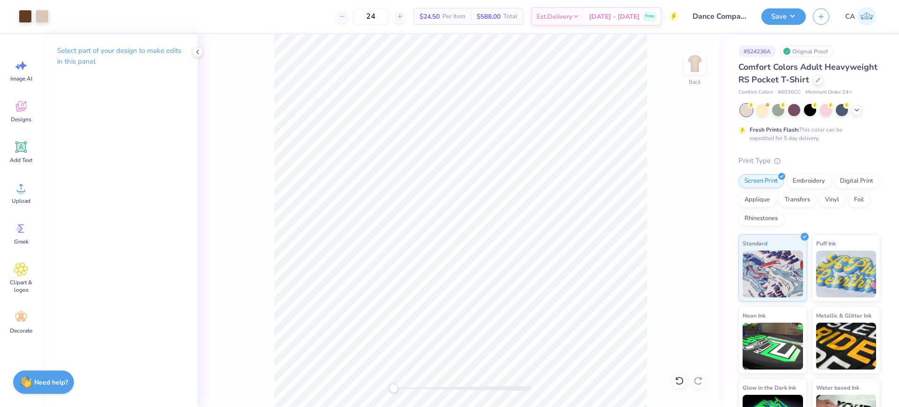
drag, startPoint x: 419, startPoint y: 389, endPoint x: 393, endPoint y: 385, distance: 26.1
click at [393, 386] on div at bounding box center [460, 388] width 140 height 5
click at [694, 65] on img at bounding box center [694, 63] width 37 height 37
click at [19, 198] on span "Upload" at bounding box center [21, 200] width 19 height 7
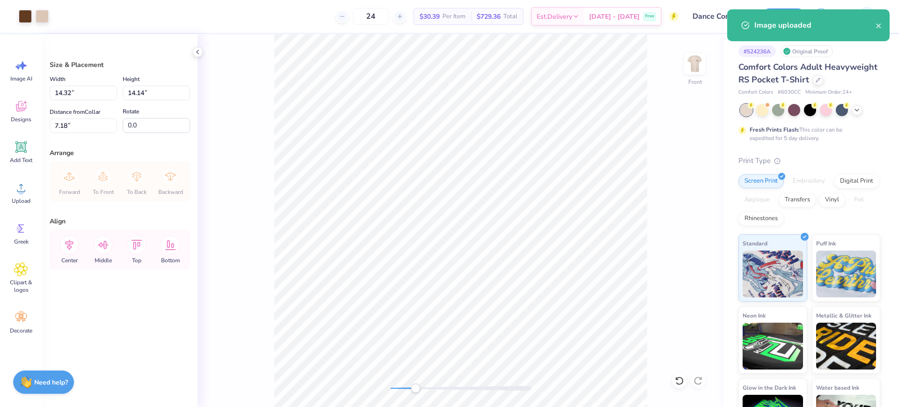
click at [415, 388] on div at bounding box center [460, 388] width 140 height 5
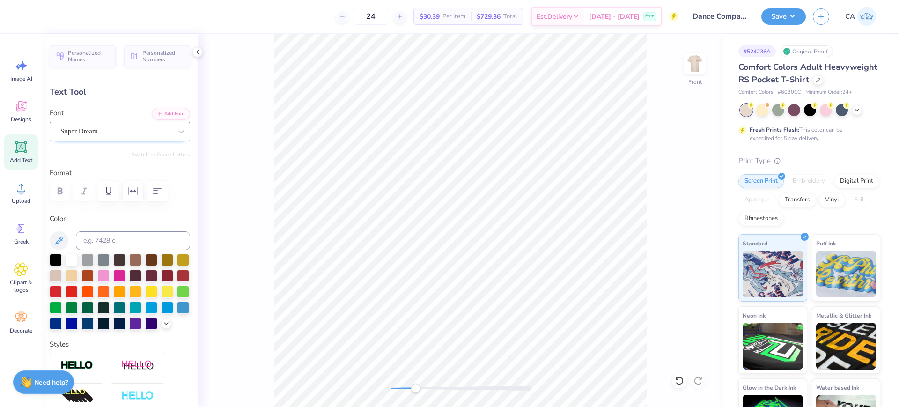
click at [88, 133] on div "Super Dream" at bounding box center [115, 131] width 113 height 15
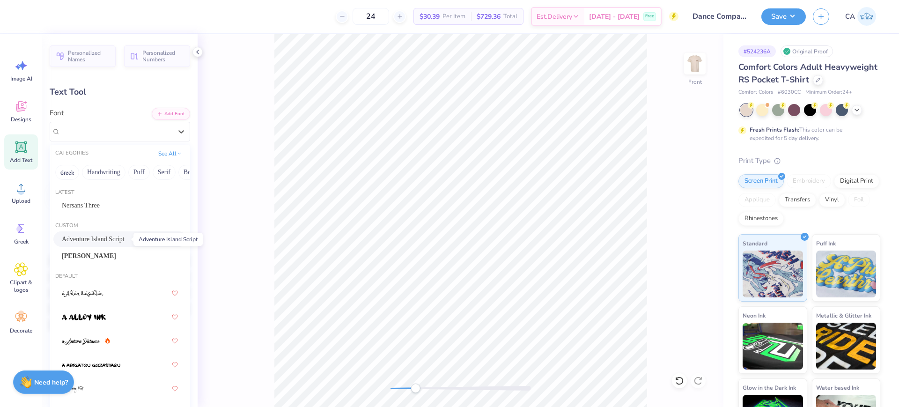
click at [88, 242] on span "Adventure Island Script" at bounding box center [93, 239] width 63 height 10
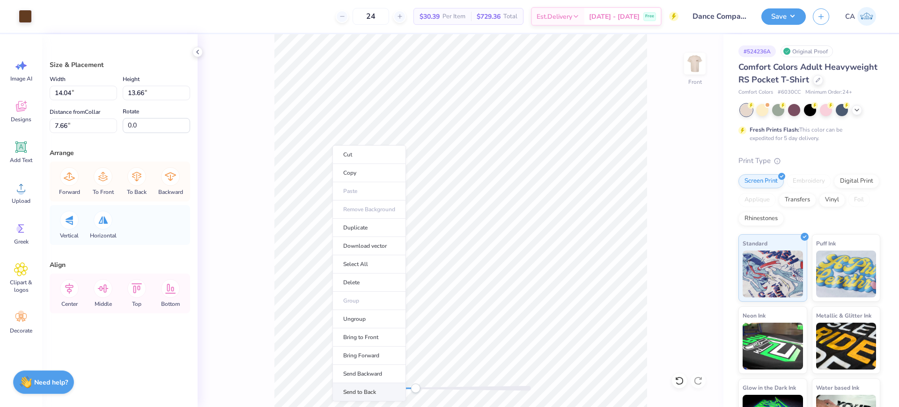
click at [350, 393] on li "Send to Back" at bounding box center [368, 392] width 73 height 18
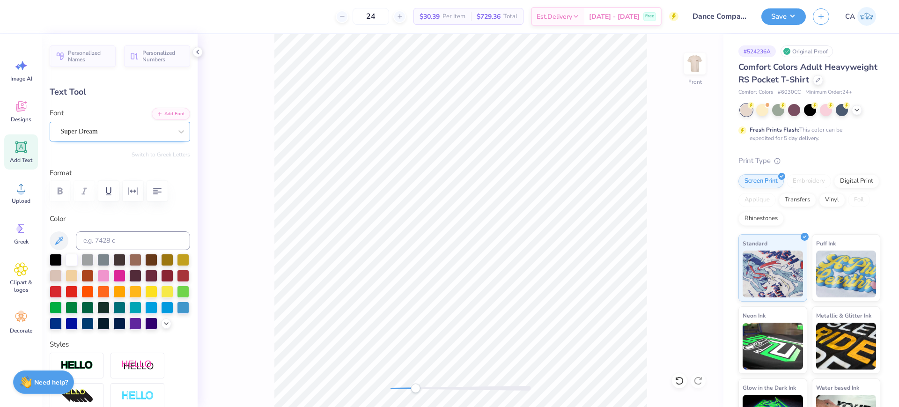
click at [128, 132] on div "Super Dream" at bounding box center [115, 131] width 113 height 15
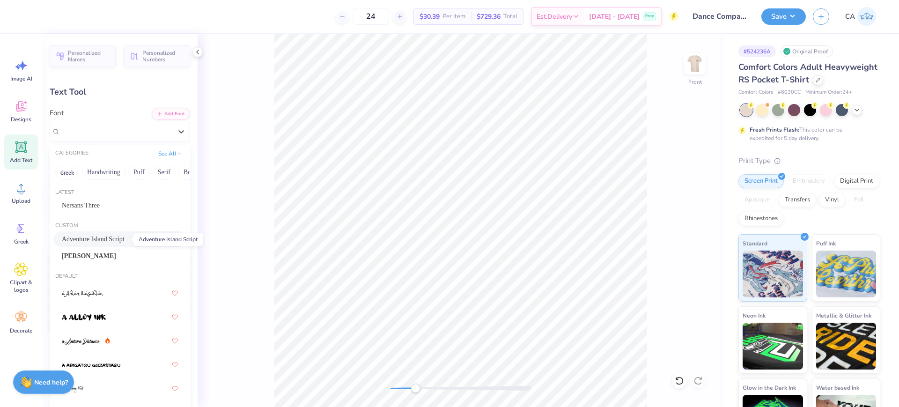
click at [104, 239] on span "Adventure Island Script" at bounding box center [93, 239] width 63 height 10
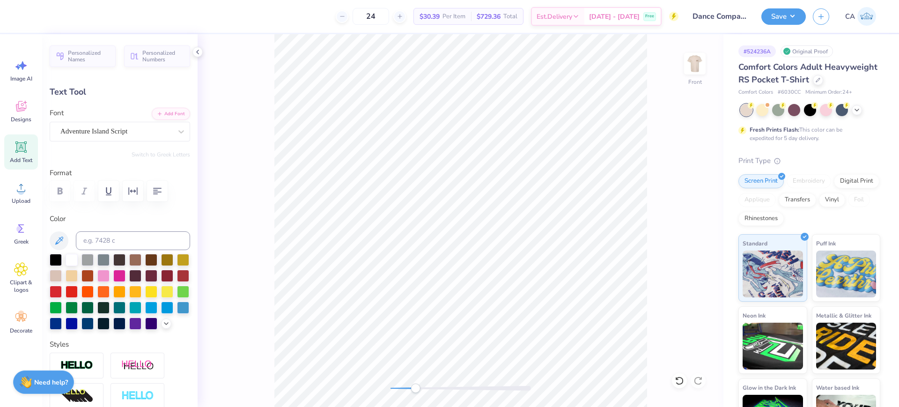
type input "0.32"
type input "0.31"
type input "8.32"
click at [103, 123] on div "Super Dream" at bounding box center [120, 132] width 140 height 20
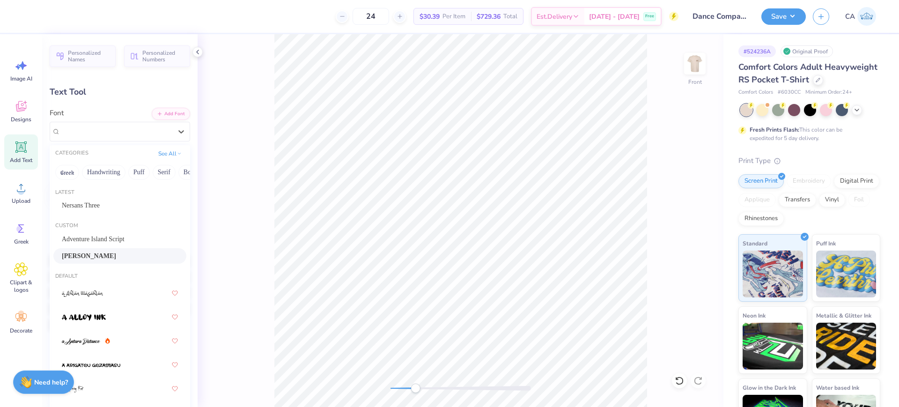
click at [89, 256] on span "Montserrat SemiBold" at bounding box center [89, 256] width 54 height 10
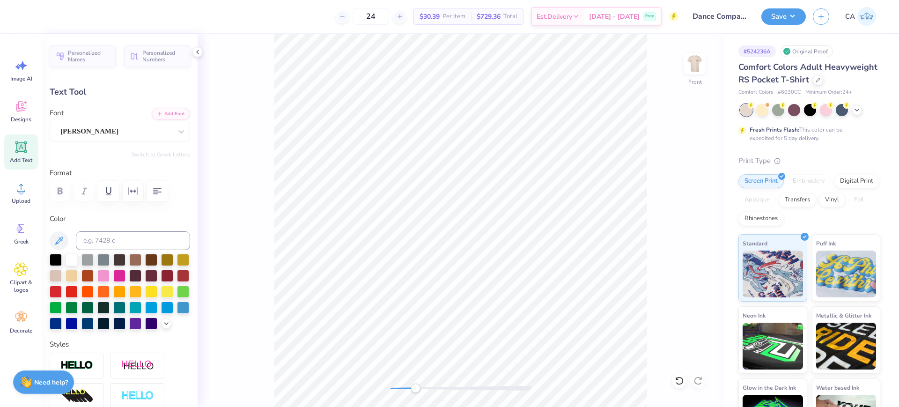
type input "4.22"
type input "0.42"
type input "9.61"
click at [79, 127] on div "Super Dream" at bounding box center [115, 131] width 113 height 15
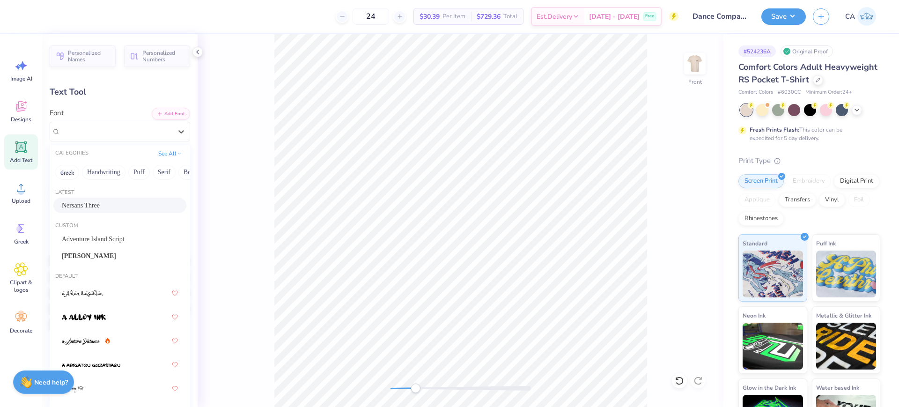
click at [82, 207] on span "Nersans Three" at bounding box center [81, 205] width 38 height 10
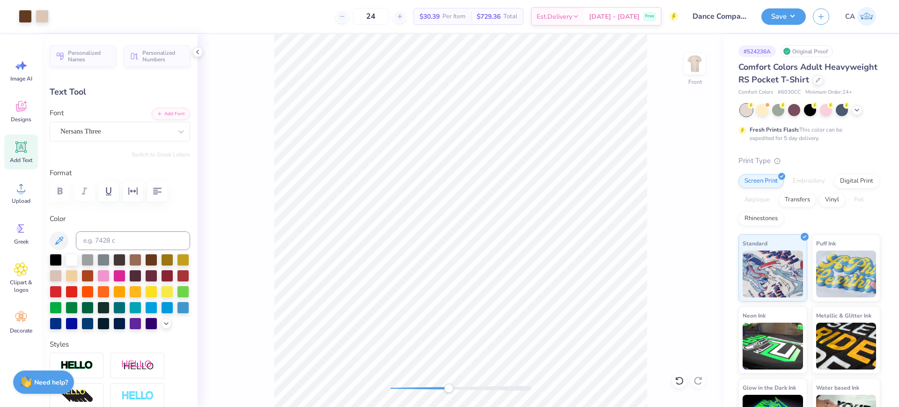
click at [448, 390] on div at bounding box center [460, 388] width 140 height 5
type input "0.29"
type input "8.22"
click at [355, 383] on div "Front" at bounding box center [461, 220] width 526 height 373
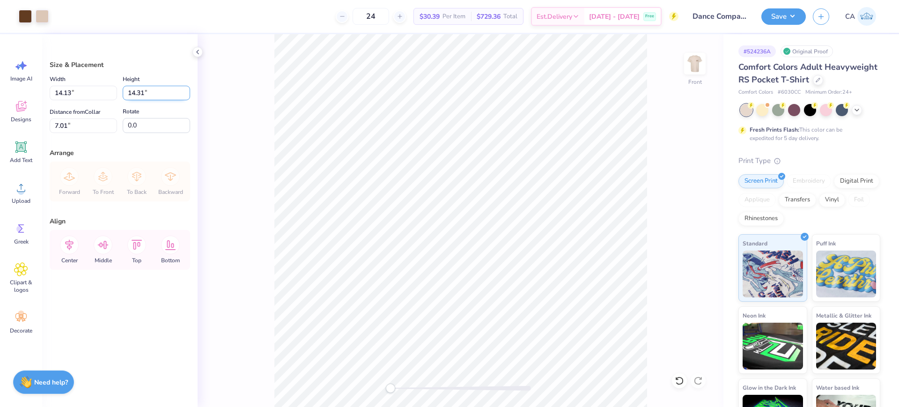
click at [147, 95] on input "14.31" at bounding box center [156, 93] width 67 height 15
click at [85, 95] on input "14.13" at bounding box center [83, 93] width 67 height 15
type input "12.50"
type input "12.66"
click at [76, 126] on input "7.83" at bounding box center [83, 125] width 67 height 15
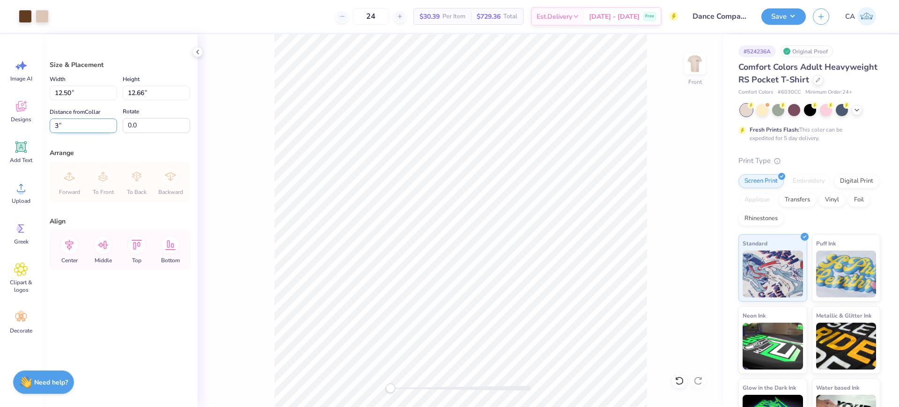
type input "3.00"
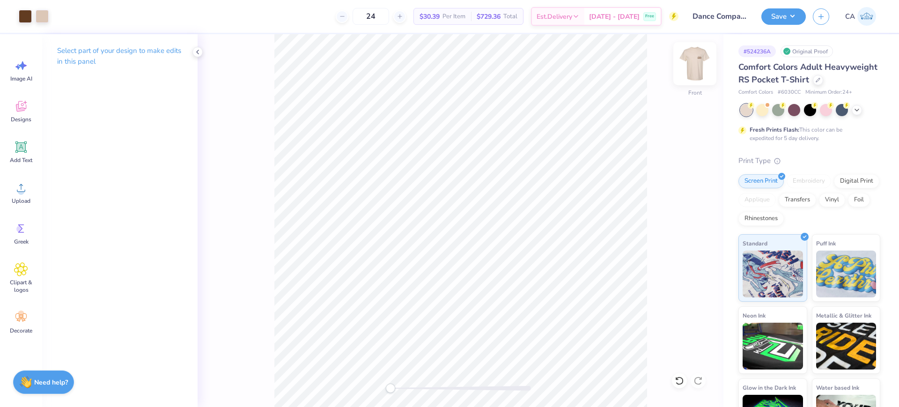
click at [698, 66] on img at bounding box center [694, 63] width 37 height 37
click at [696, 65] on img at bounding box center [694, 63] width 19 height 19
click at [362, 375] on div "Front" at bounding box center [461, 220] width 526 height 373
click at [696, 61] on img at bounding box center [694, 63] width 37 height 37
click at [689, 57] on img at bounding box center [694, 63] width 19 height 19
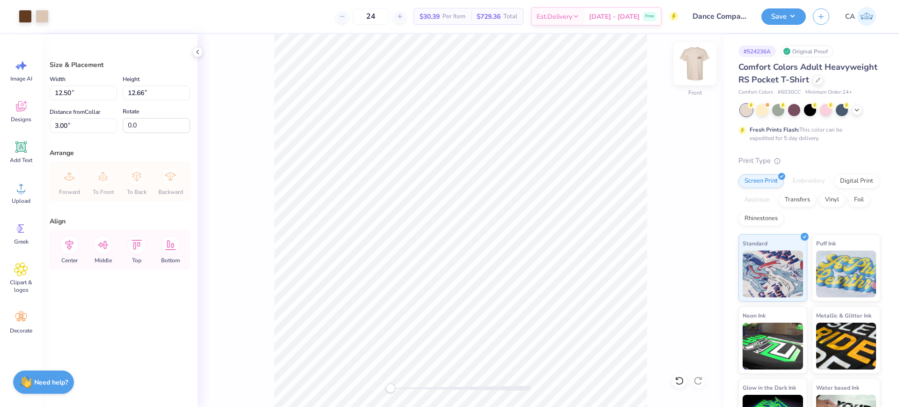
click at [693, 70] on img at bounding box center [694, 63] width 37 height 37
click at [773, 17] on button "Save" at bounding box center [783, 15] width 44 height 16
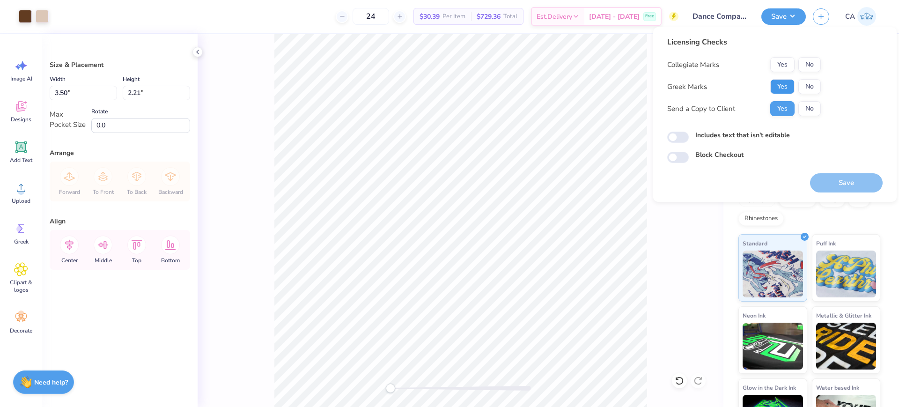
click at [773, 84] on button "Yes" at bounding box center [782, 86] width 24 height 15
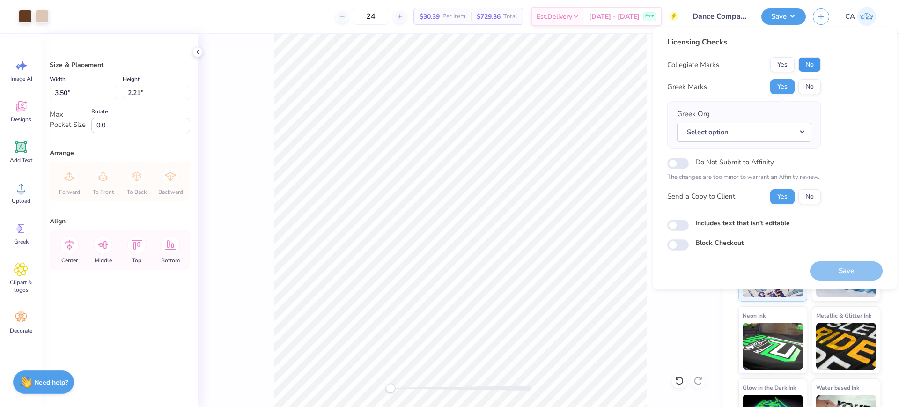
click at [800, 60] on button "No" at bounding box center [809, 64] width 22 height 15
click at [802, 86] on button "No" at bounding box center [809, 86] width 22 height 15
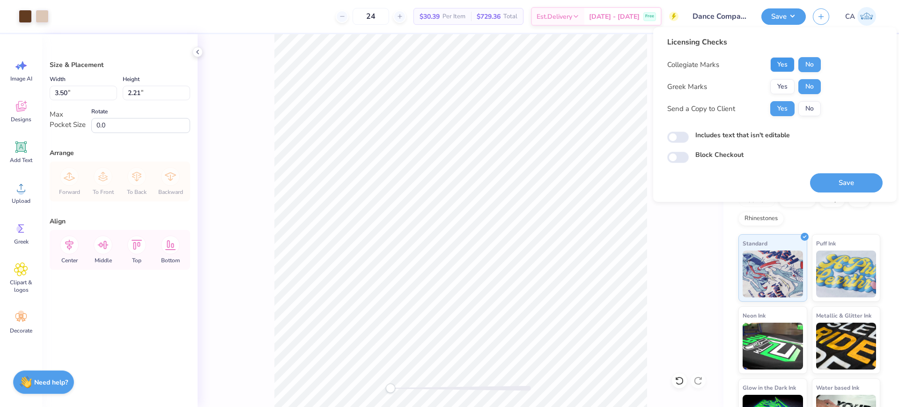
click at [786, 59] on button "Yes" at bounding box center [782, 64] width 24 height 15
click at [838, 183] on button "Save" at bounding box center [846, 182] width 73 height 19
